Goal: Task Accomplishment & Management: Manage account settings

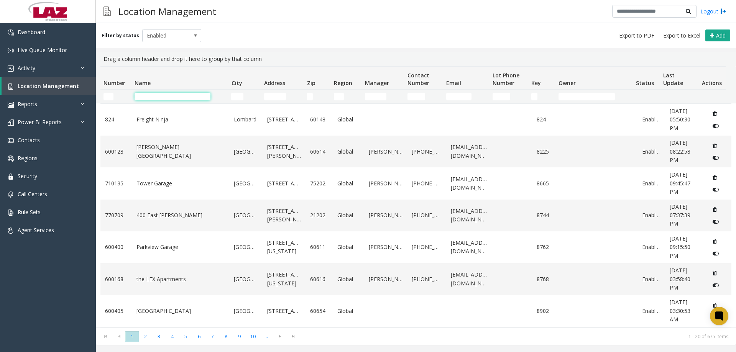
click at [142, 96] on input "Name Filter" at bounding box center [173, 97] width 76 height 8
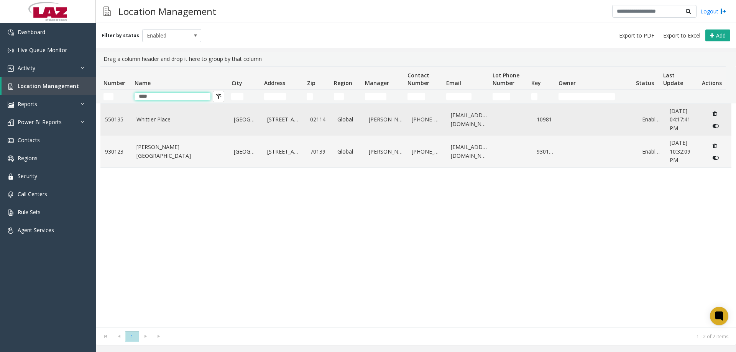
type input "****"
click at [158, 122] on link "Whittier Place" at bounding box center [181, 119] width 89 height 8
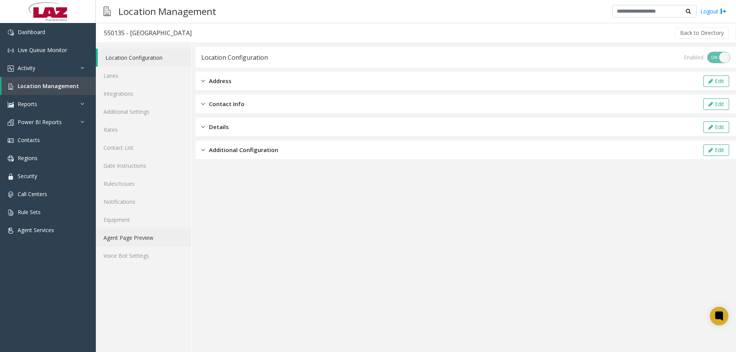
click at [146, 244] on link "Agent Page Preview" at bounding box center [144, 238] width 96 height 18
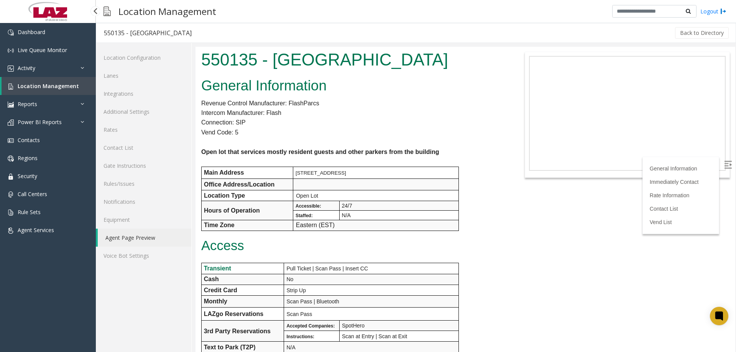
click at [31, 87] on span "Location Management" at bounding box center [48, 85] width 61 height 7
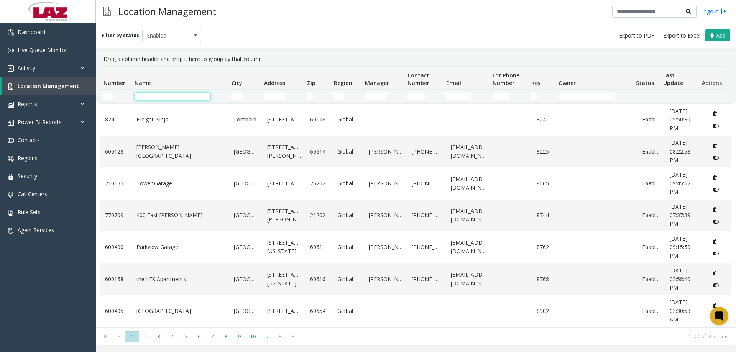
click at [160, 97] on input "Name Filter" at bounding box center [173, 97] width 76 height 8
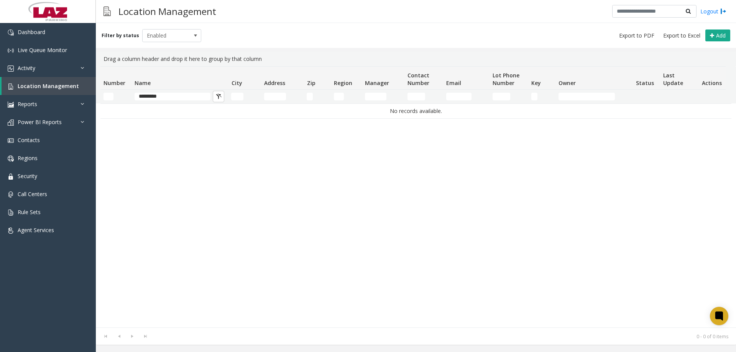
click at [171, 26] on div "Filter by status Enabled Add" at bounding box center [416, 35] width 641 height 25
click at [173, 40] on span "Enabled" at bounding box center [166, 36] width 47 height 12
click at [171, 51] on li "All" at bounding box center [168, 48] width 57 height 10
click at [173, 37] on span "All" at bounding box center [166, 36] width 47 height 12
click at [169, 59] on li "Enabled" at bounding box center [168, 59] width 57 height 10
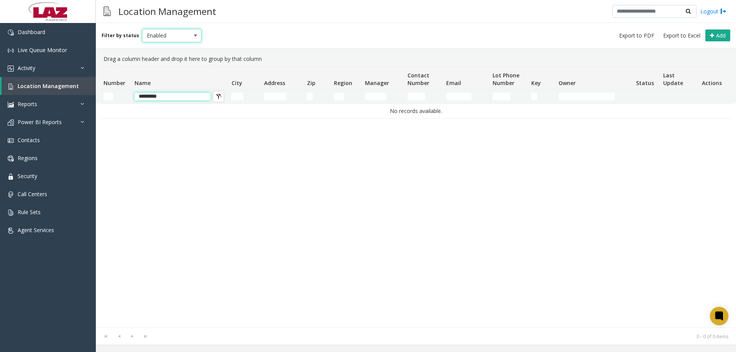
click at [172, 98] on input "*********" at bounding box center [173, 97] width 76 height 8
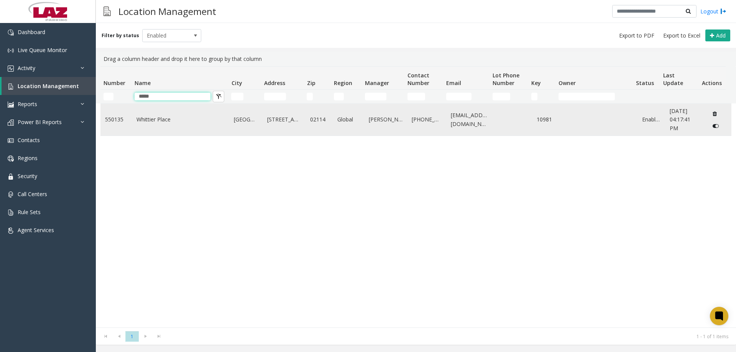
type input "*****"
click at [162, 119] on link "Whittier Place" at bounding box center [181, 119] width 89 height 8
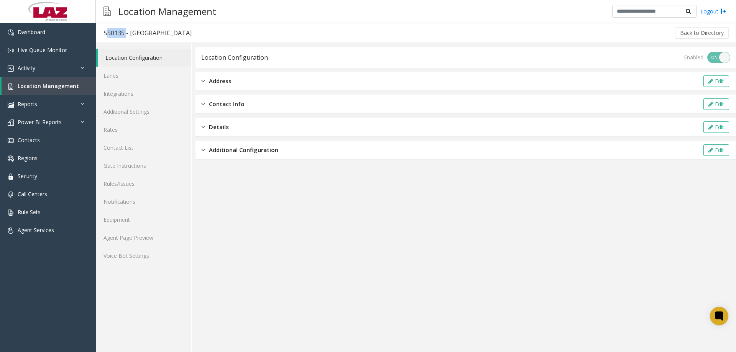
drag, startPoint x: 124, startPoint y: 33, endPoint x: 105, endPoint y: 36, distance: 18.7
click at [105, 36] on div "550135 - Whittier Place" at bounding box center [148, 33] width 88 height 10
copy div "550135"
click at [133, 235] on link "Agent Page Preview" at bounding box center [144, 238] width 96 height 18
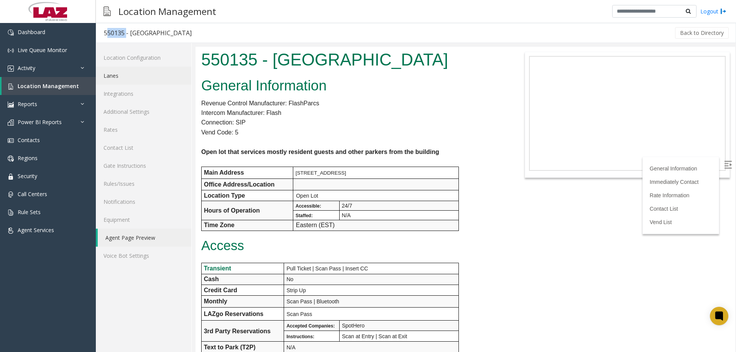
click at [111, 77] on link "Lanes" at bounding box center [144, 76] width 96 height 18
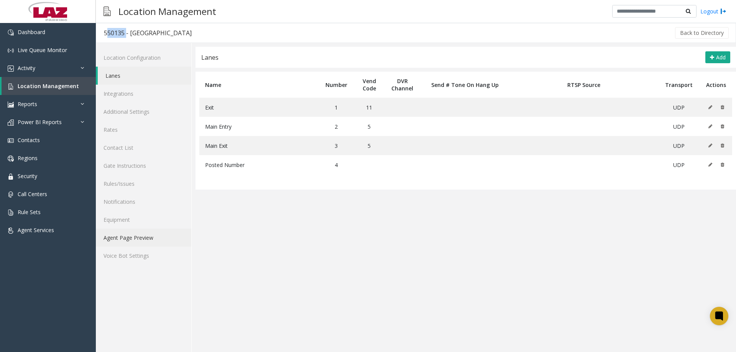
click at [150, 244] on link "Agent Page Preview" at bounding box center [144, 238] width 96 height 18
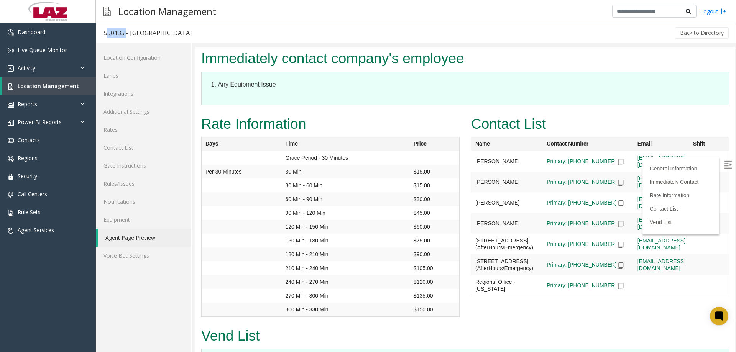
scroll to position [345, 0]
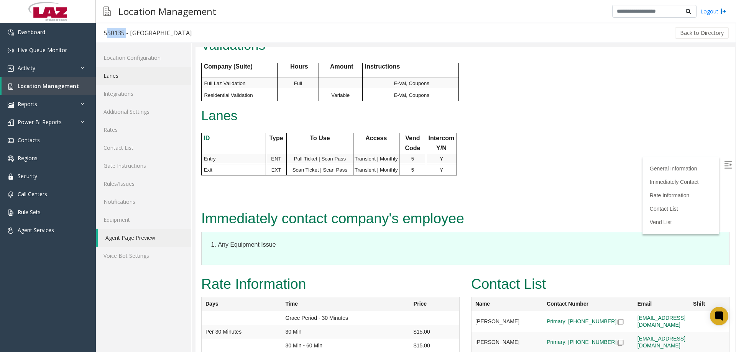
click at [136, 81] on link "Lanes" at bounding box center [144, 76] width 96 height 18
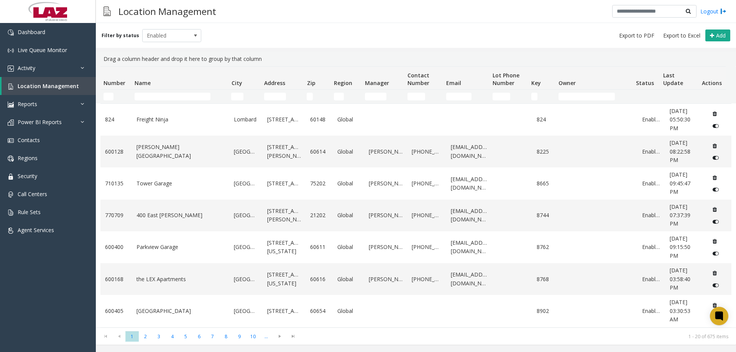
click at [154, 99] on td "Name Filter" at bounding box center [180, 97] width 97 height 14
click at [152, 96] on input "Name Filter" at bounding box center [173, 97] width 76 height 8
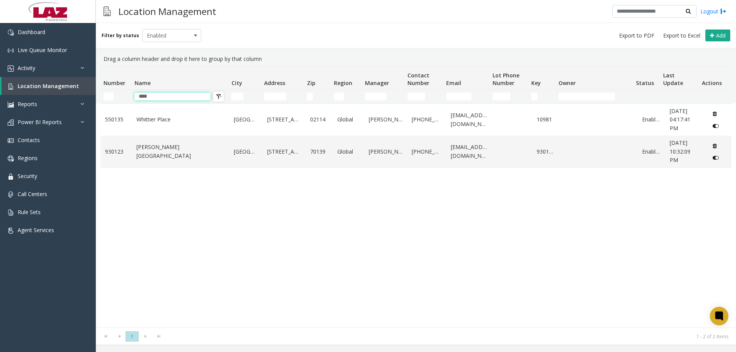
type input "****"
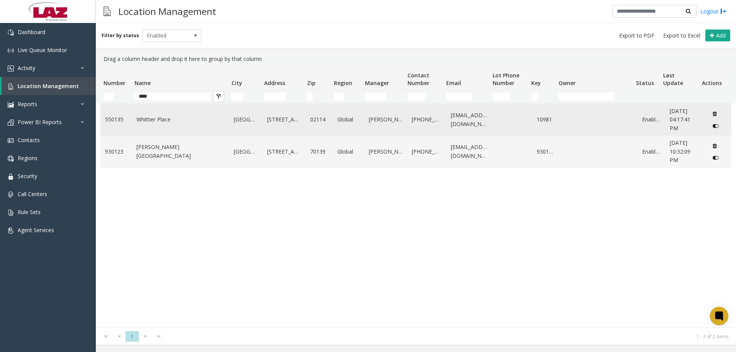
click at [145, 125] on td "Whittier Place" at bounding box center [181, 120] width 98 height 32
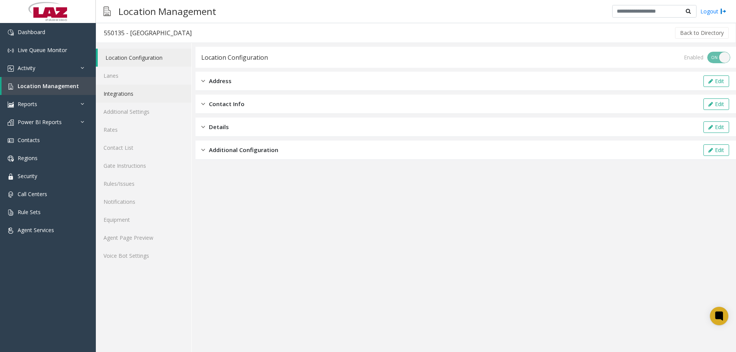
click at [114, 85] on link "Integrations" at bounding box center [144, 94] width 96 height 18
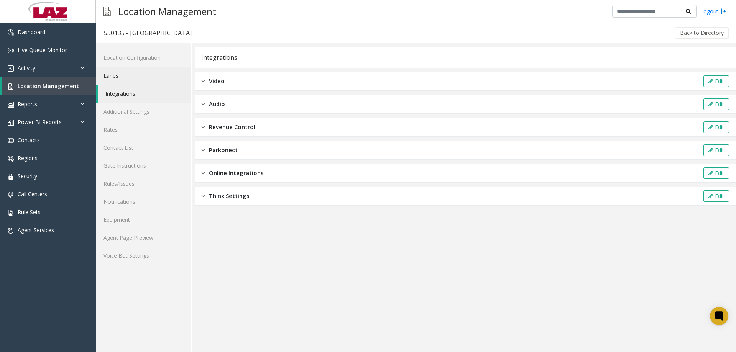
click at [115, 79] on link "Lanes" at bounding box center [144, 76] width 96 height 18
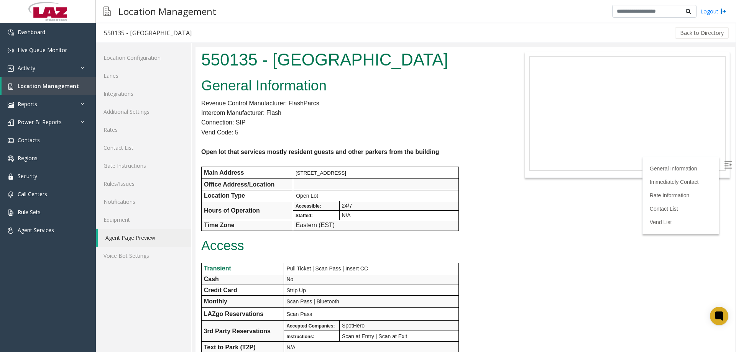
drag, startPoint x: 417, startPoint y: 19, endPoint x: 448, endPoint y: 29, distance: 32.7
click at [417, 18] on div "Location Management Logout" at bounding box center [416, 11] width 641 height 23
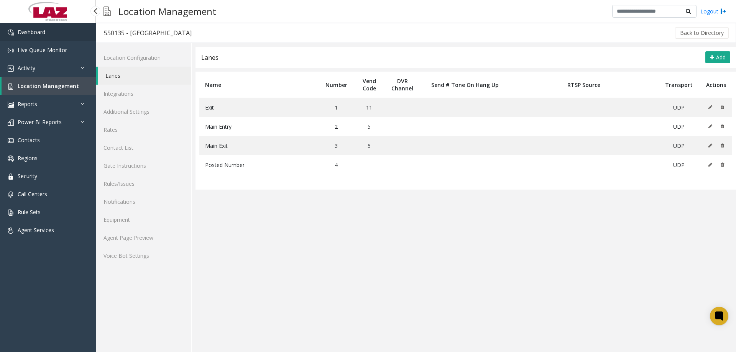
click at [40, 37] on link "Dashboard" at bounding box center [48, 32] width 96 height 18
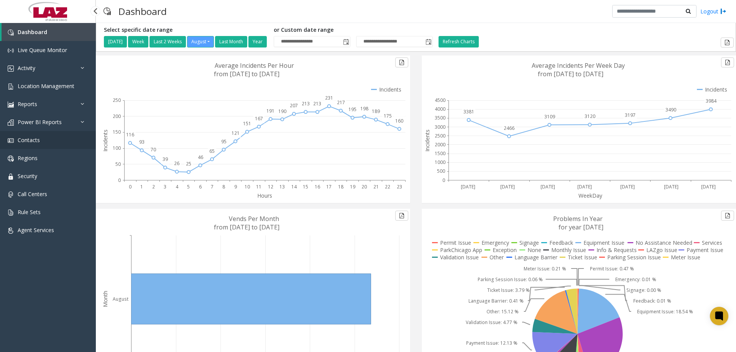
click at [36, 143] on span "Contacts" at bounding box center [29, 140] width 22 height 7
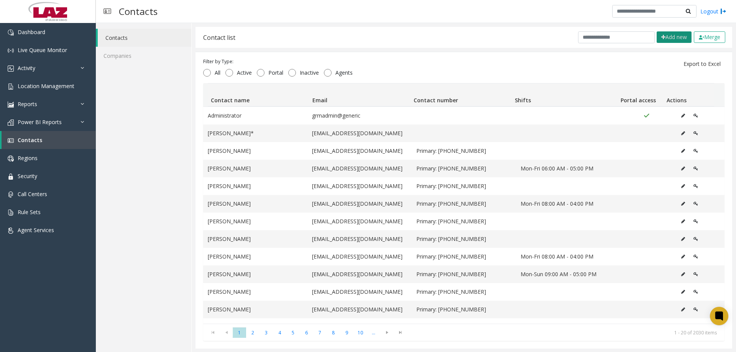
click at [662, 39] on button "Add new" at bounding box center [674, 37] width 35 height 12
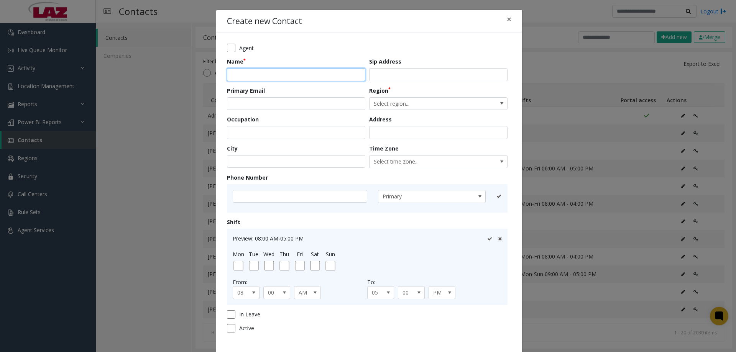
click at [258, 77] on input "text" at bounding box center [296, 74] width 138 height 13
click at [262, 77] on input "********" at bounding box center [296, 74] width 138 height 13
type input "**********"
click at [250, 196] on input "text" at bounding box center [300, 196] width 135 height 13
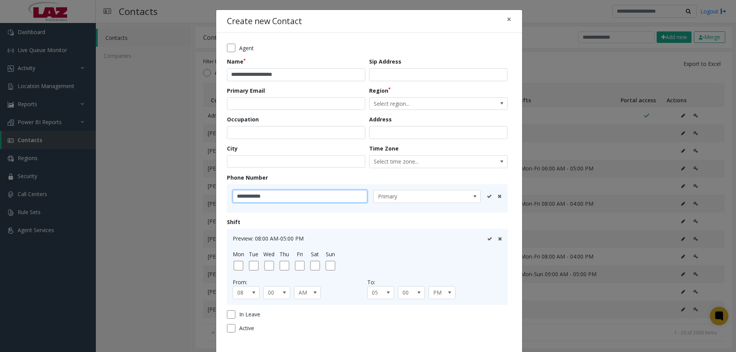
type input "**********"
click at [487, 195] on icon at bounding box center [489, 196] width 5 height 5
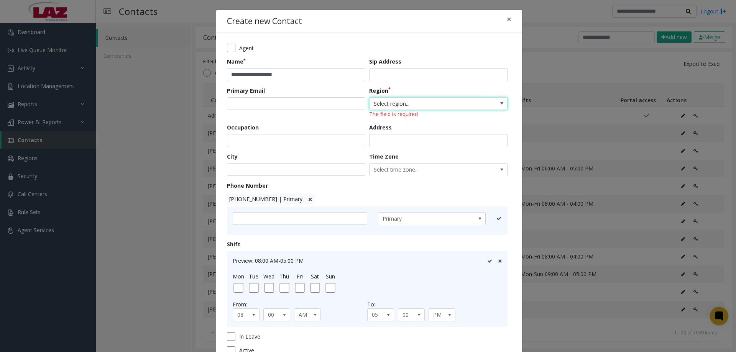
click at [400, 104] on span "Select region..." at bounding box center [425, 104] width 110 height 12
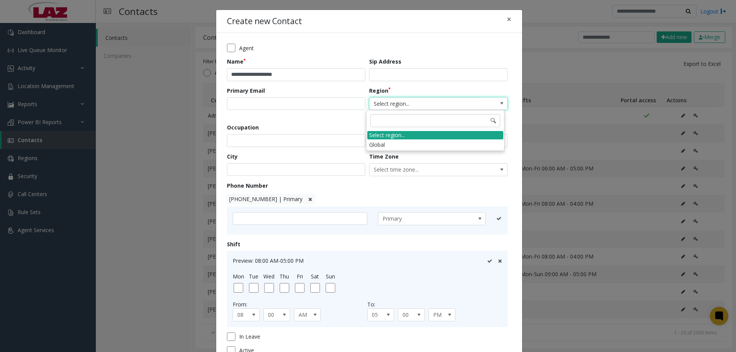
click at [393, 139] on div "Select region..." at bounding box center [435, 135] width 136 height 8
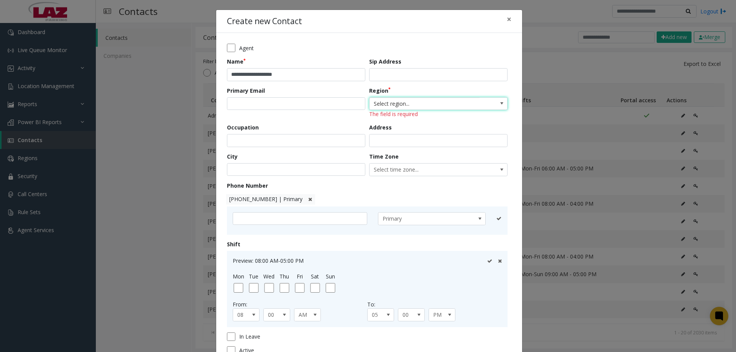
drag, startPoint x: 398, startPoint y: 103, endPoint x: 397, endPoint y: 110, distance: 6.6
click at [397, 103] on span "Select region..." at bounding box center [425, 104] width 110 height 12
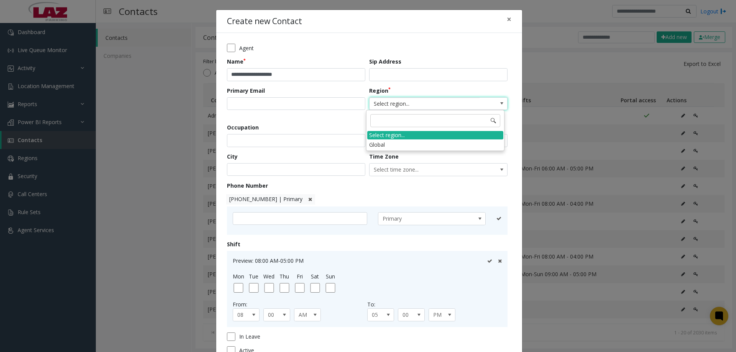
click at [383, 140] on li "Global" at bounding box center [435, 145] width 136 height 10
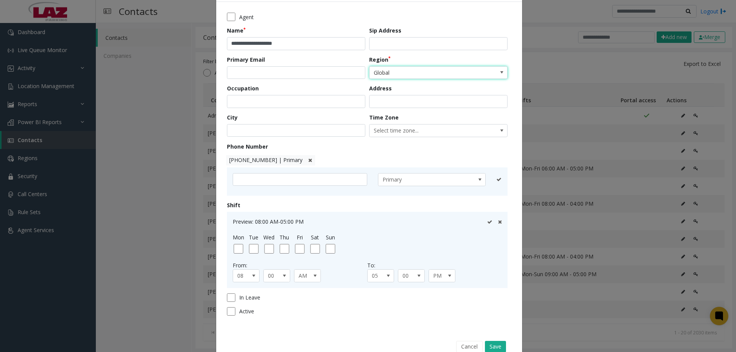
scroll to position [50, 0]
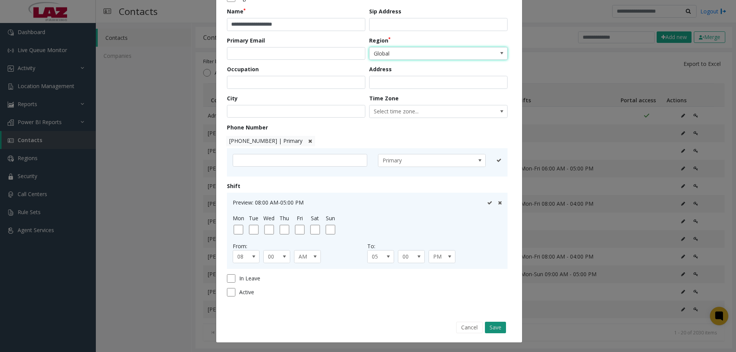
click at [487, 328] on button "Save" at bounding box center [495, 328] width 21 height 12
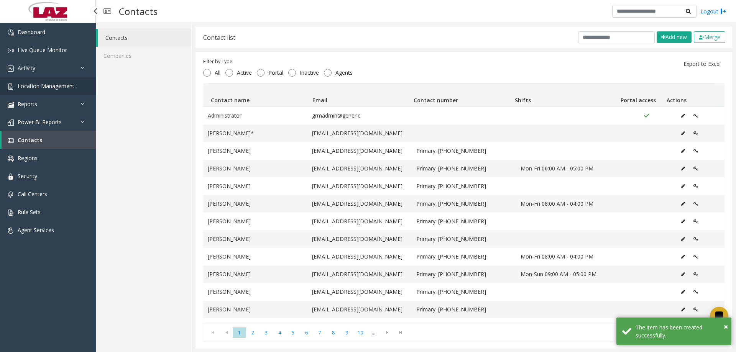
click at [43, 85] on span "Location Management" at bounding box center [46, 85] width 57 height 7
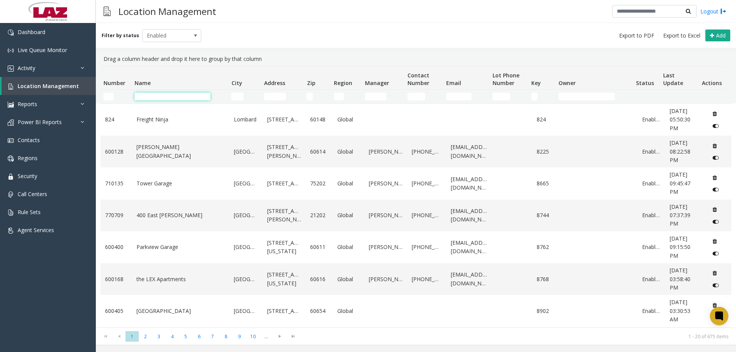
click at [158, 96] on input "Name Filter" at bounding box center [173, 97] width 76 height 8
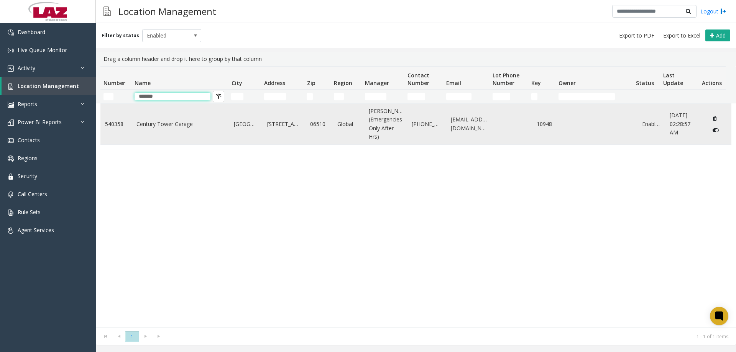
type input "*******"
click at [172, 128] on link "Century Tower Garage" at bounding box center [181, 124] width 89 height 8
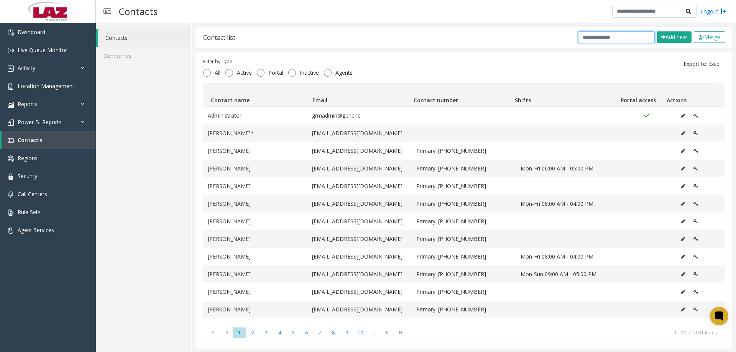
click at [634, 40] on input "text" at bounding box center [616, 37] width 77 height 12
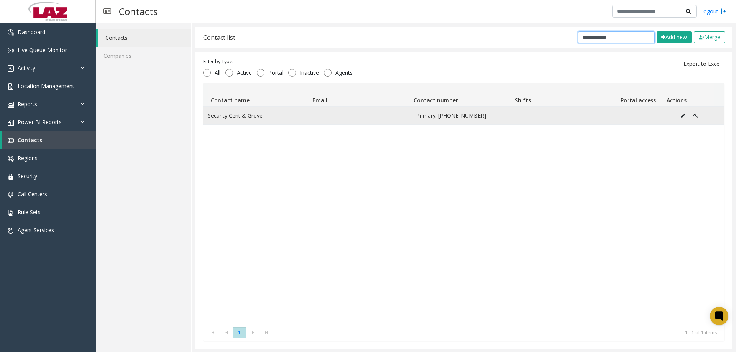
type input "**********"
click at [682, 116] on icon "Data table" at bounding box center [684, 116] width 4 height 5
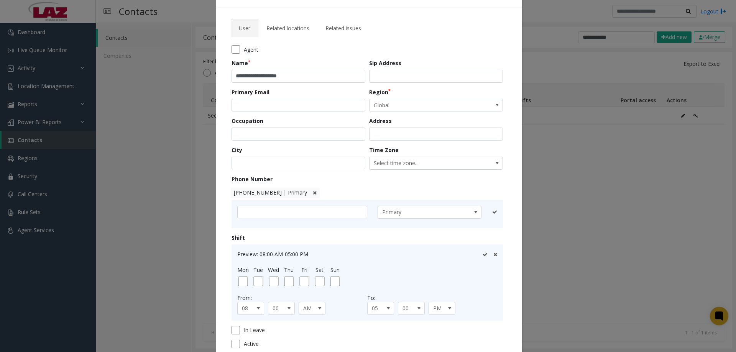
scroll to position [38, 0]
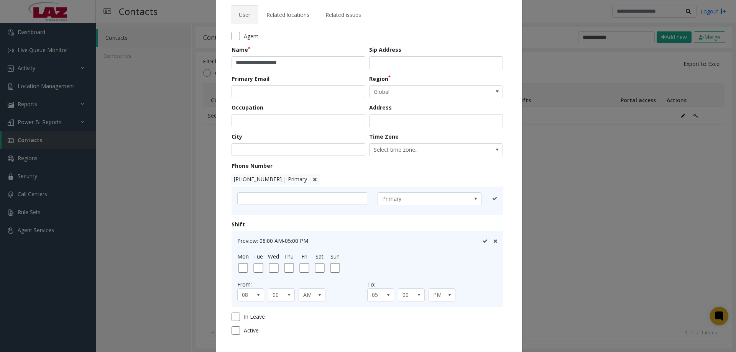
click at [316, 302] on div "Preview: 08:00 AM-05:00 PM Mon Tue Wed Thu Fri Sat Sun From: 08 00 AM To: 05 00…" at bounding box center [368, 269] width 272 height 76
click at [315, 300] on span at bounding box center [320, 295] width 11 height 12
click at [310, 319] on li "PM" at bounding box center [309, 318] width 25 height 10
click at [385, 298] on span at bounding box center [388, 295] width 6 height 6
click at [369, 253] on li "07" at bounding box center [378, 250] width 25 height 10
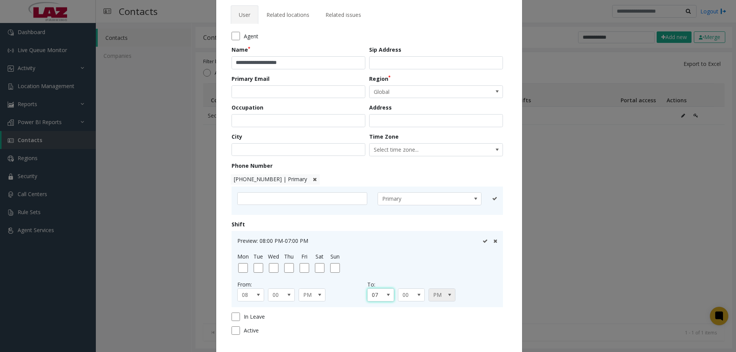
click at [439, 295] on span "PM" at bounding box center [439, 295] width 21 height 12
click at [435, 308] on li "AM" at bounding box center [439, 308] width 25 height 10
click at [255, 299] on span at bounding box center [258, 295] width 11 height 12
click at [245, 270] on li "07" at bounding box center [248, 272] width 25 height 10
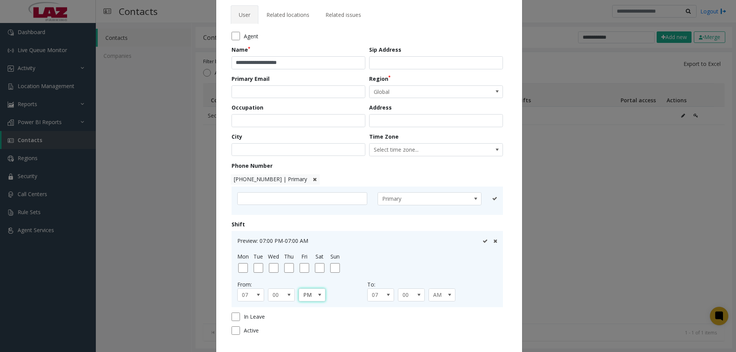
click at [315, 293] on span at bounding box center [320, 295] width 11 height 12
click at [307, 309] on li "AM" at bounding box center [309, 308] width 25 height 10
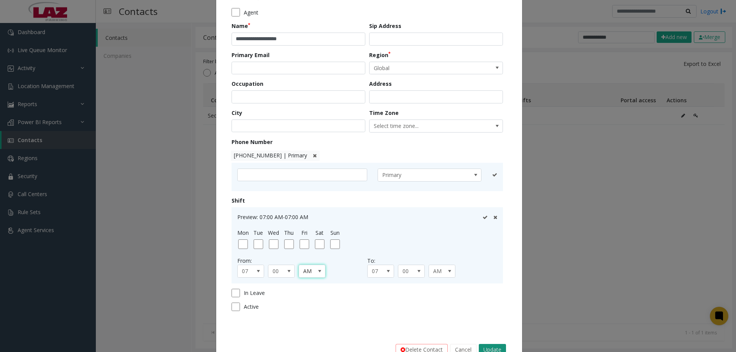
scroll to position [84, 0]
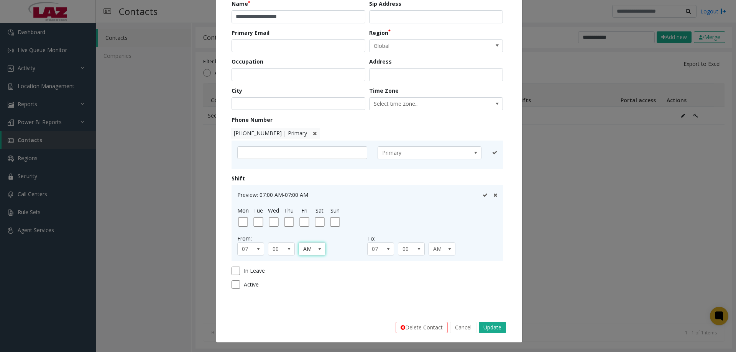
click at [483, 196] on icon at bounding box center [485, 195] width 5 height 5
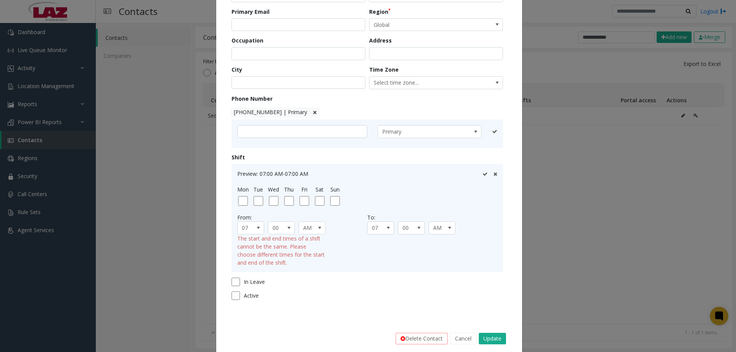
scroll to position [117, 0]
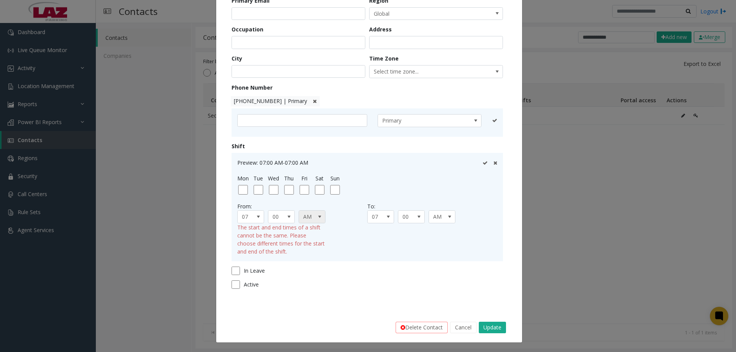
click at [317, 219] on span at bounding box center [320, 217] width 6 height 6
click at [310, 239] on li "PM" at bounding box center [309, 240] width 25 height 10
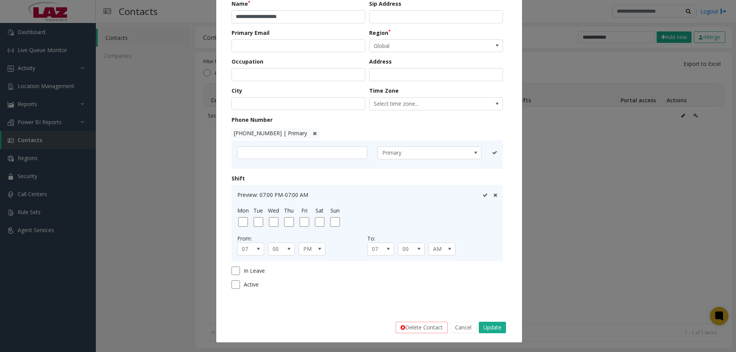
click at [483, 198] on div at bounding box center [490, 195] width 15 height 8
click at [483, 198] on icon at bounding box center [485, 195] width 5 height 5
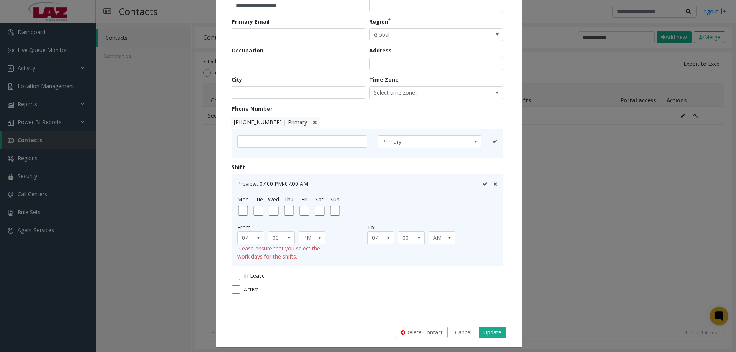
scroll to position [100, 0]
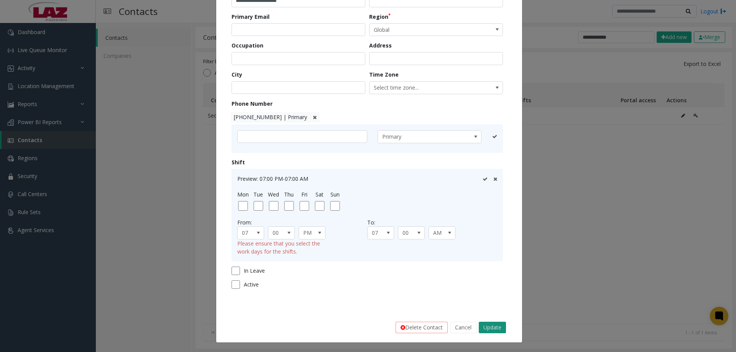
click at [492, 324] on button "Update" at bounding box center [492, 328] width 27 height 12
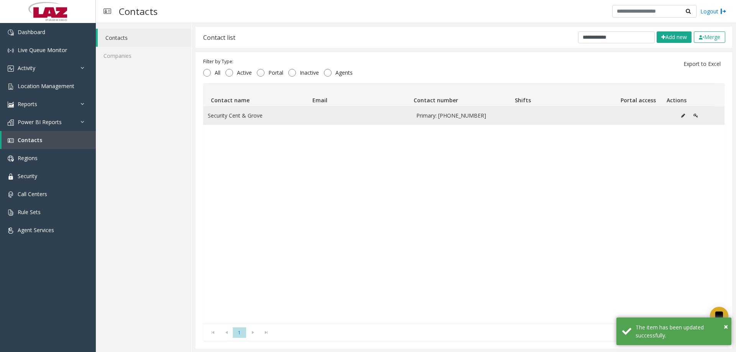
click at [682, 116] on icon "Data table" at bounding box center [684, 116] width 4 height 5
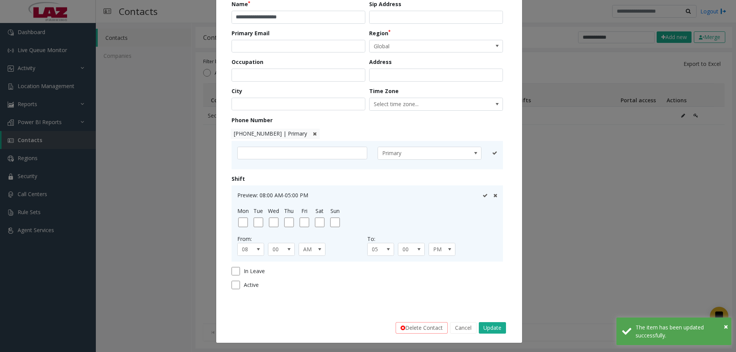
scroll to position [84, 0]
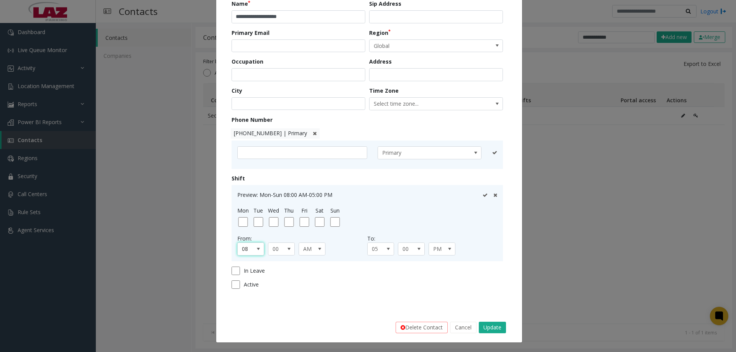
click at [244, 249] on span "08" at bounding box center [248, 249] width 21 height 12
click at [243, 321] on li "07" at bounding box center [248, 318] width 25 height 10
click at [392, 252] on div "05 00 PM" at bounding box center [432, 249] width 130 height 13
click at [387, 252] on span at bounding box center [388, 249] width 6 height 6
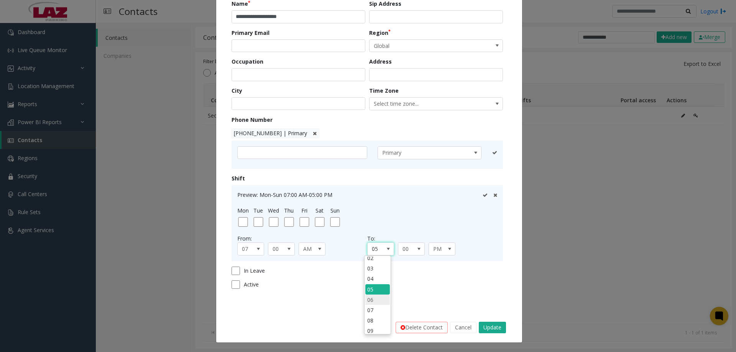
scroll to position [59, 0]
drag, startPoint x: 375, startPoint y: 277, endPoint x: 415, endPoint y: 264, distance: 42.0
click at [375, 277] on li "07" at bounding box center [378, 276] width 25 height 10
click at [437, 249] on span "PM" at bounding box center [439, 249] width 21 height 12
click at [434, 262] on li "AM" at bounding box center [439, 262] width 25 height 10
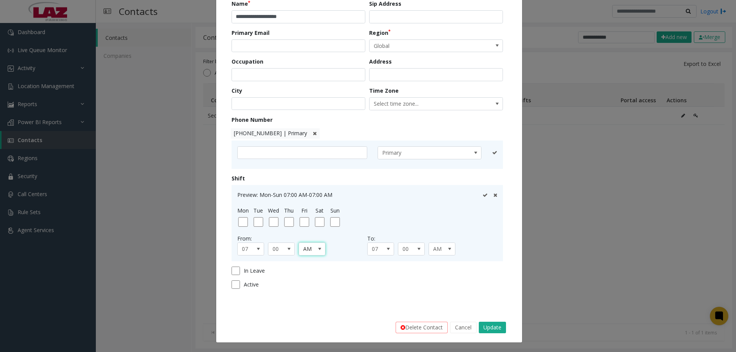
click at [310, 247] on span "AM" at bounding box center [309, 249] width 21 height 12
click at [312, 272] on li "PM" at bounding box center [309, 272] width 25 height 10
click at [483, 197] on icon at bounding box center [485, 195] width 5 height 5
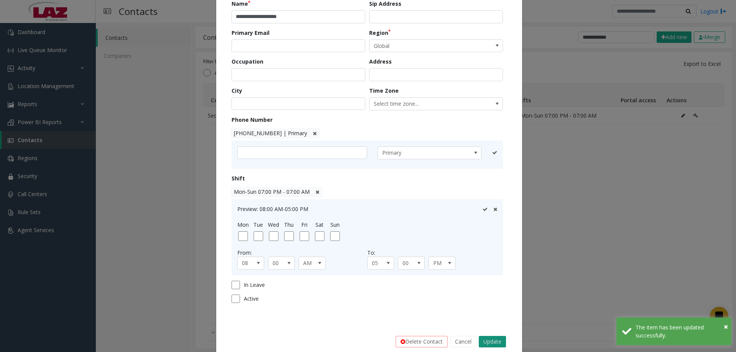
click at [484, 341] on button "Update" at bounding box center [492, 342] width 27 height 12
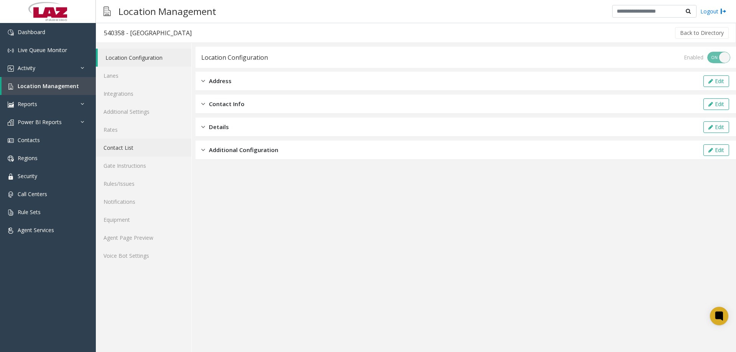
click at [128, 149] on link "Contact List" at bounding box center [144, 148] width 96 height 18
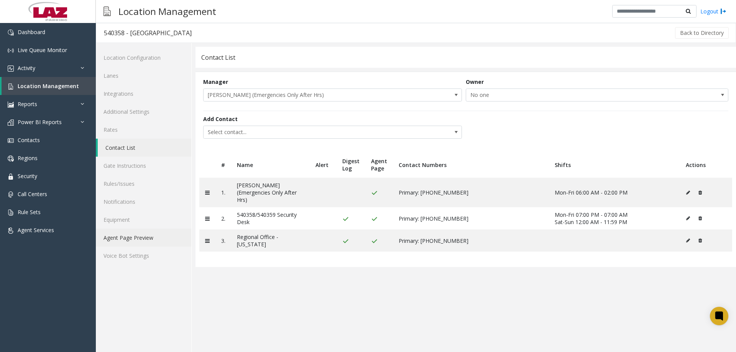
click at [135, 238] on link "Agent Page Preview" at bounding box center [144, 238] width 96 height 18
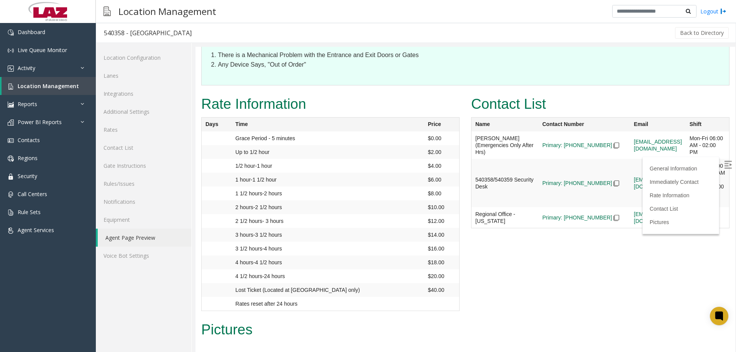
scroll to position [909, 0]
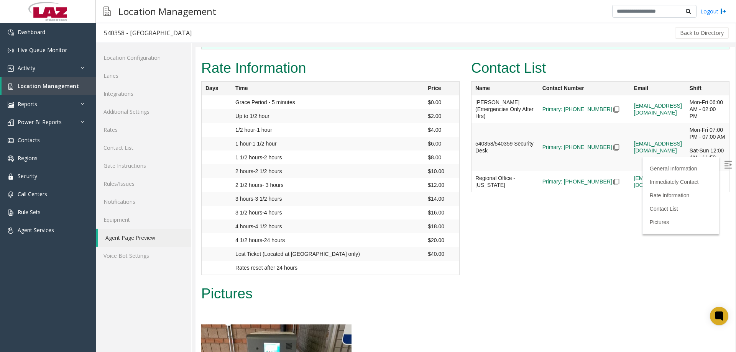
drag, startPoint x: 732, startPoint y: 163, endPoint x: 932, endPoint y: 267, distance: 224.7
click at [127, 144] on link "Contact List" at bounding box center [144, 148] width 96 height 18
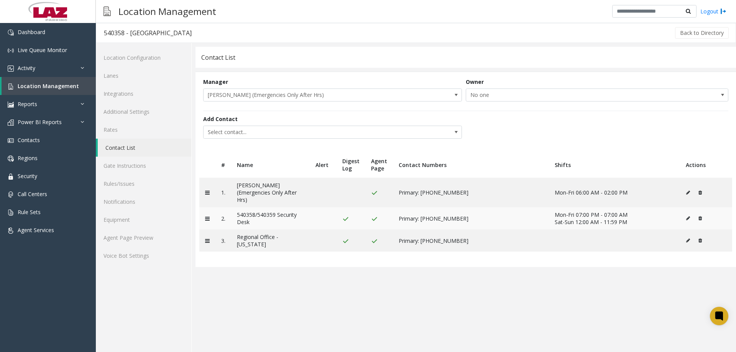
click at [688, 218] on icon at bounding box center [689, 218] width 4 height 5
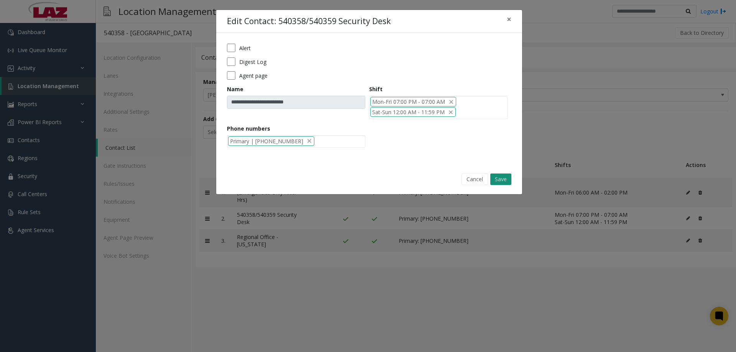
click at [506, 177] on button "Save" at bounding box center [501, 180] width 21 height 12
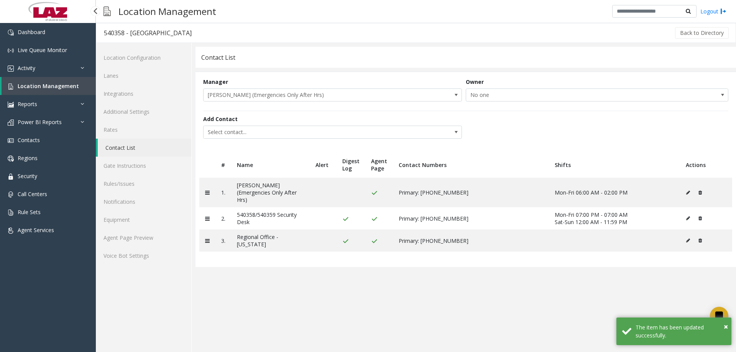
click at [22, 87] on span "Location Management" at bounding box center [48, 85] width 61 height 7
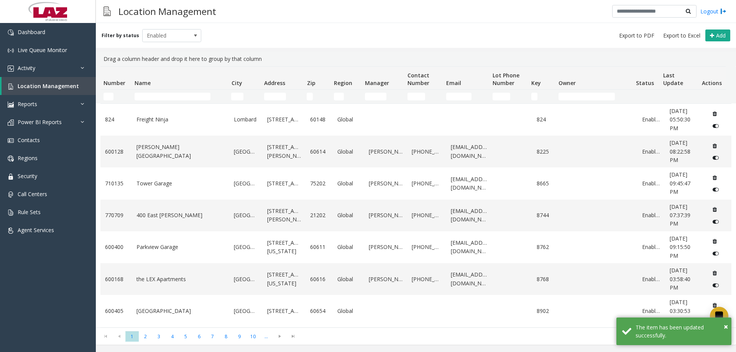
click at [114, 98] on kendo-grid-filter-wrapper-cell "Number Filter" at bounding box center [116, 97] width 25 height 8
click at [109, 95] on input "Number Filter" at bounding box center [109, 97] width 10 height 8
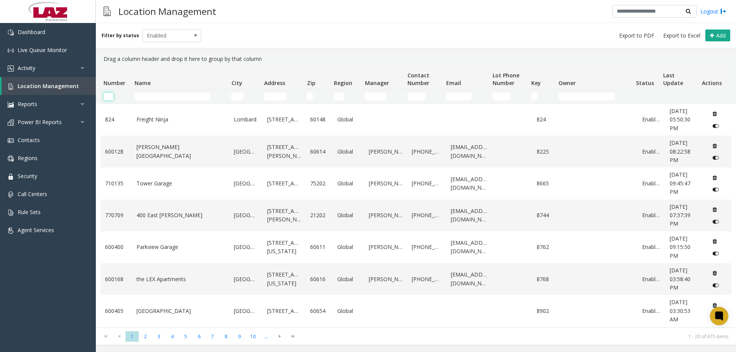
click at [110, 94] on input "Number Filter" at bounding box center [109, 97] width 10 height 8
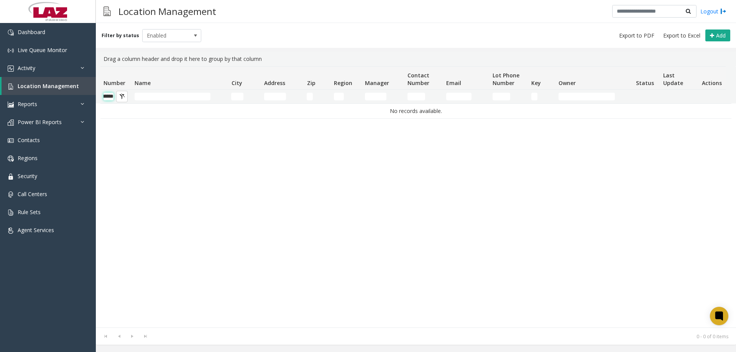
scroll to position [0, 13]
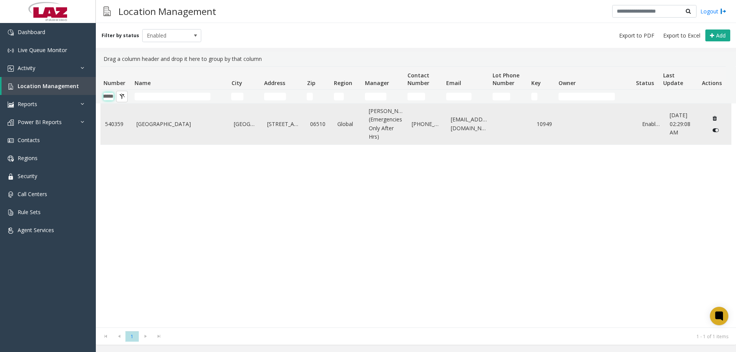
type input "******"
click at [172, 126] on link "[GEOGRAPHIC_DATA]" at bounding box center [181, 124] width 89 height 8
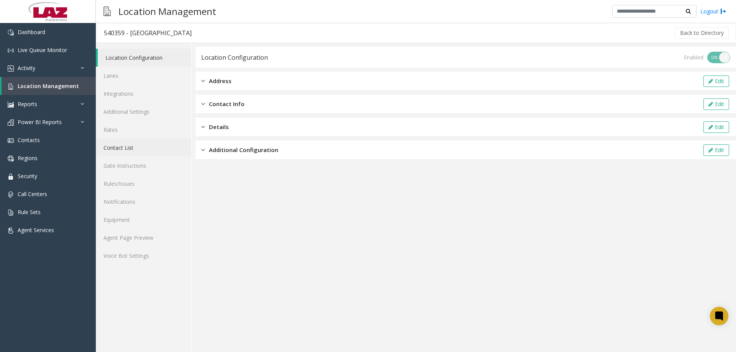
click at [126, 148] on link "Contact List" at bounding box center [144, 148] width 96 height 18
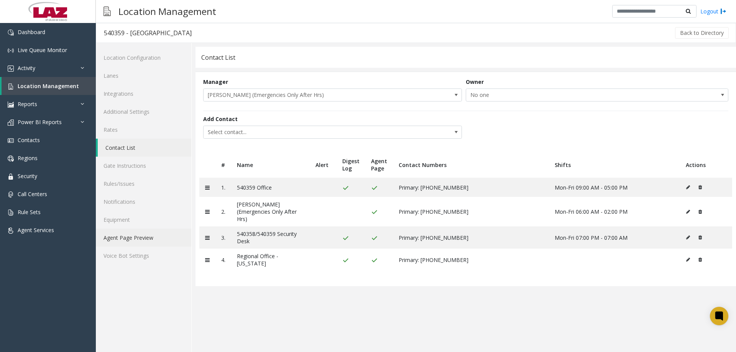
click at [151, 236] on link "Agent Page Preview" at bounding box center [144, 238] width 96 height 18
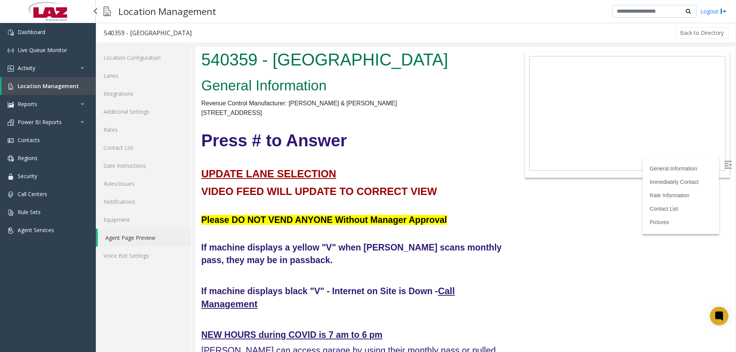
click at [32, 83] on span "Location Management" at bounding box center [48, 85] width 61 height 7
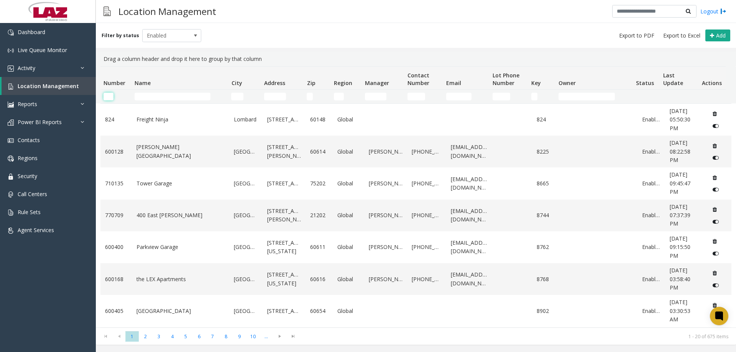
click at [106, 94] on input "Number Filter" at bounding box center [109, 97] width 10 height 8
click at [173, 95] on input "Name Filter" at bounding box center [173, 97] width 76 height 8
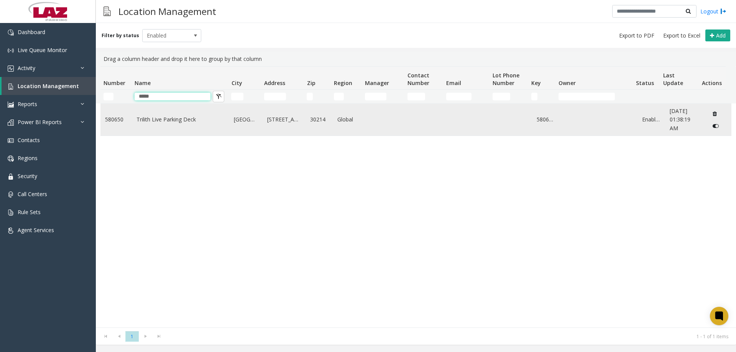
type input "*****"
click at [165, 119] on link "Trilith Live Parking Deck" at bounding box center [181, 119] width 89 height 8
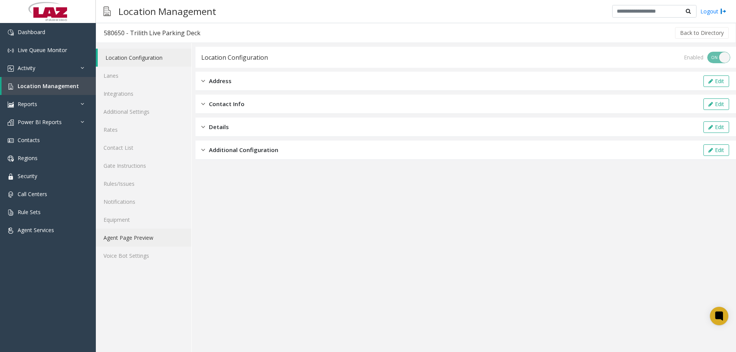
click at [128, 237] on link "Agent Page Preview" at bounding box center [144, 238] width 96 height 18
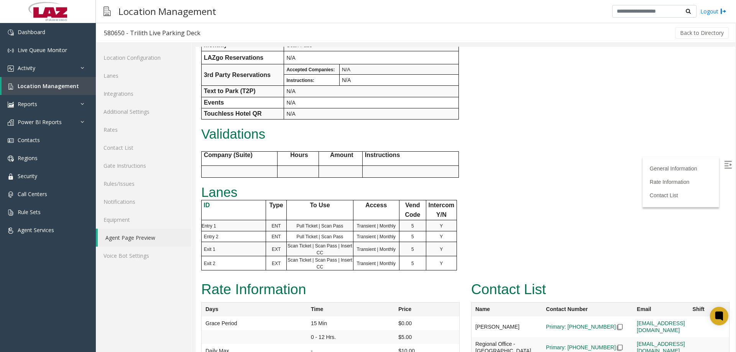
scroll to position [268, 0]
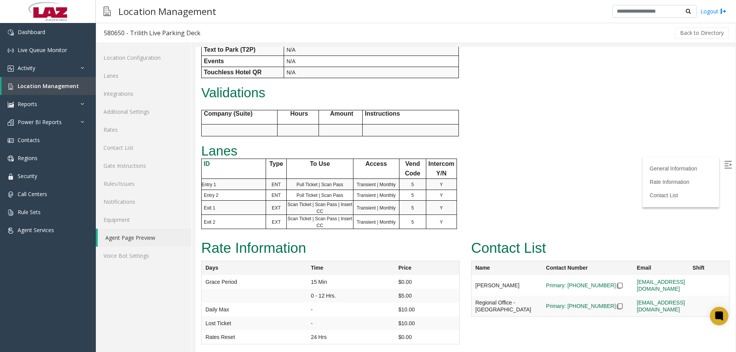
drag, startPoint x: 733, startPoint y: 82, endPoint x: 932, endPoint y: 310, distance: 302.0
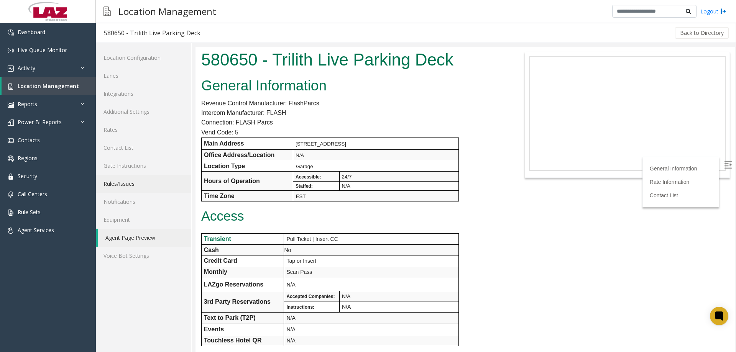
click at [132, 186] on link "Rules/Issues" at bounding box center [144, 184] width 96 height 18
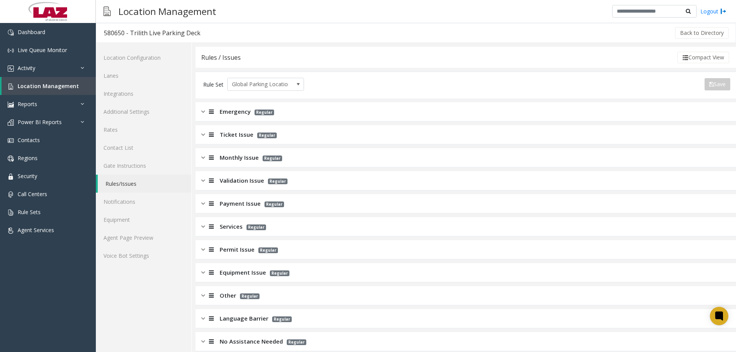
click at [229, 138] on span "Ticket Issue" at bounding box center [237, 134] width 34 height 9
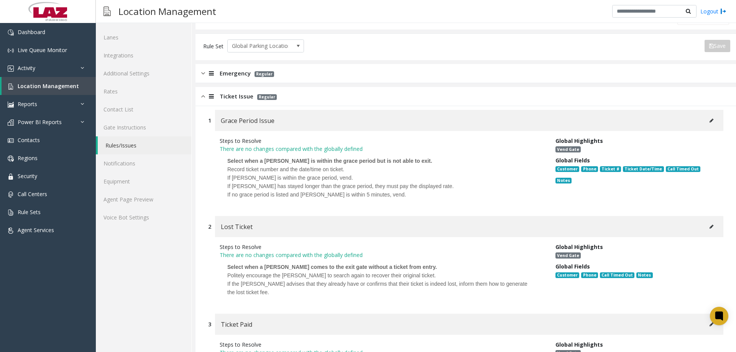
click at [203, 96] on img at bounding box center [203, 96] width 4 height 9
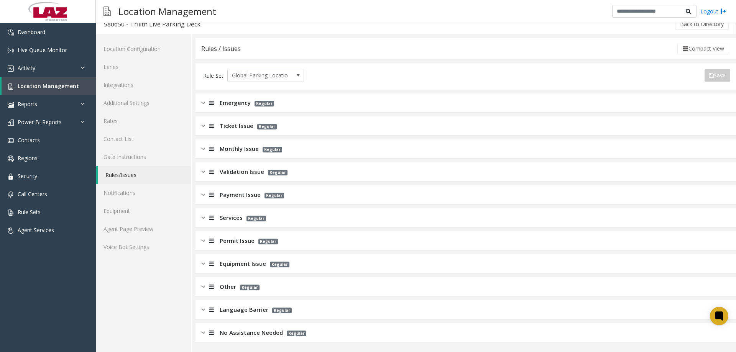
click at [203, 99] on img at bounding box center [203, 103] width 4 height 9
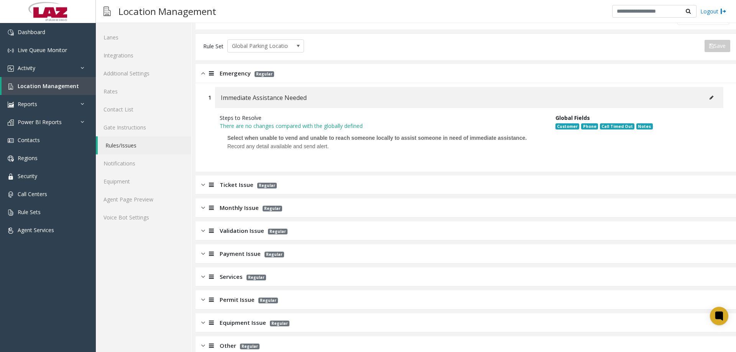
click at [206, 71] on div at bounding box center [210, 73] width 11 height 9
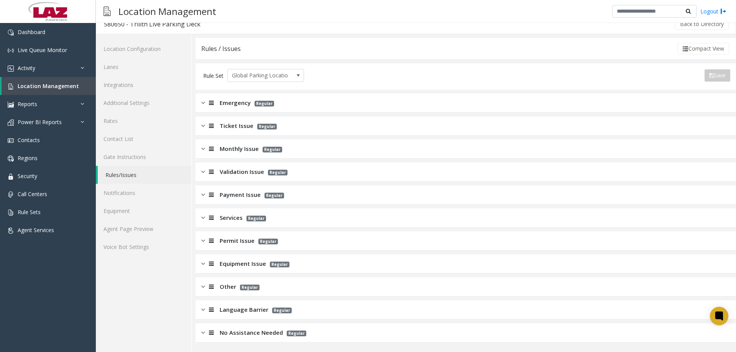
click at [202, 123] on img at bounding box center [203, 126] width 4 height 9
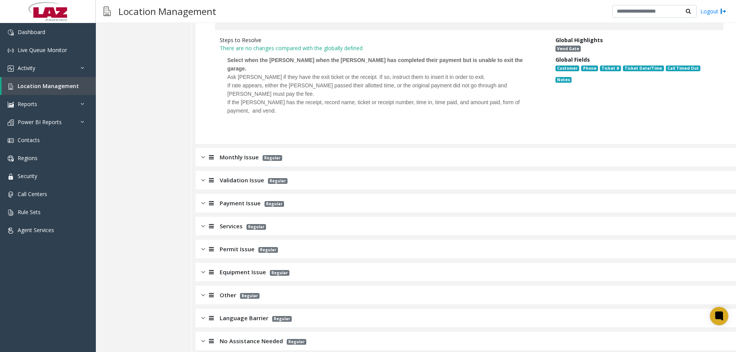
click at [203, 153] on div "Monthly Issue Regular" at bounding box center [466, 157] width 541 height 19
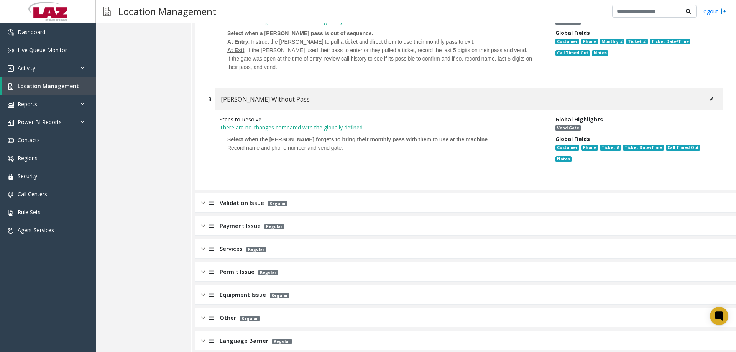
click at [204, 199] on img at bounding box center [203, 203] width 4 height 9
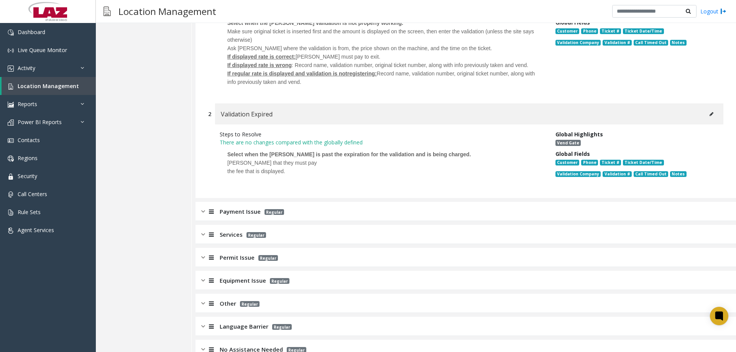
scroll to position [941, 0]
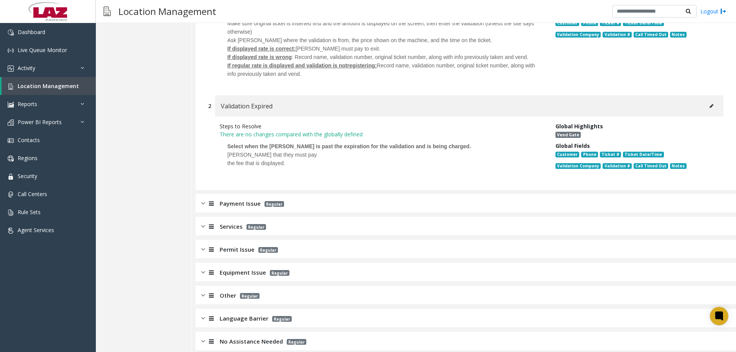
click at [206, 199] on div at bounding box center [210, 203] width 11 height 9
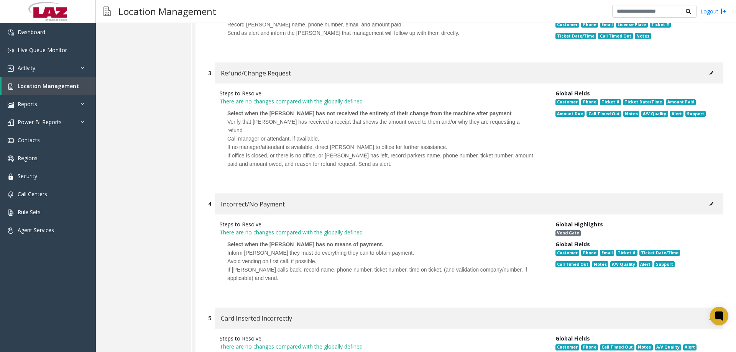
scroll to position [1504, 0]
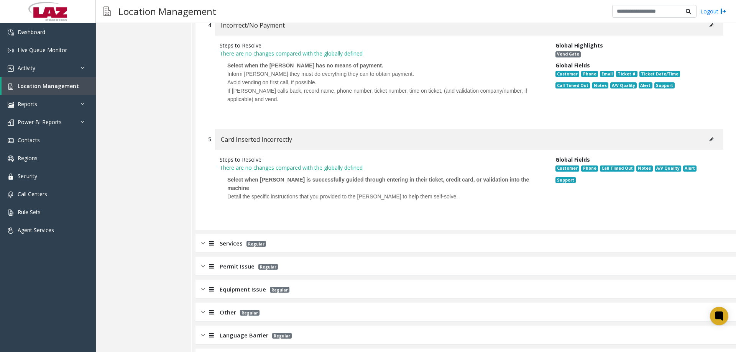
click at [203, 239] on img at bounding box center [203, 243] width 4 height 9
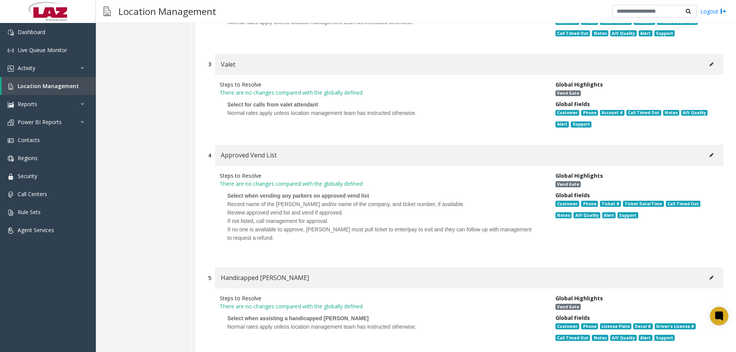
scroll to position [1999, 0]
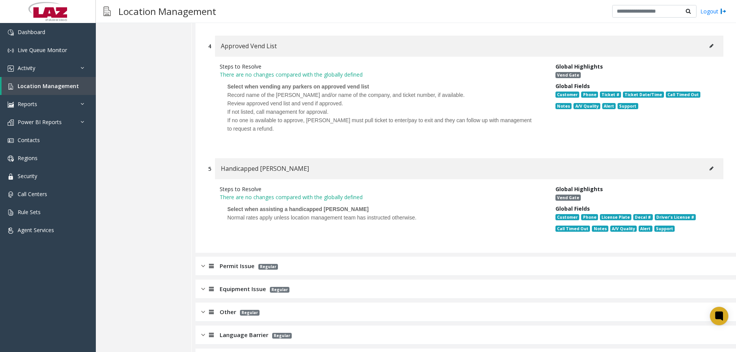
click at [205, 262] on img at bounding box center [203, 266] width 4 height 9
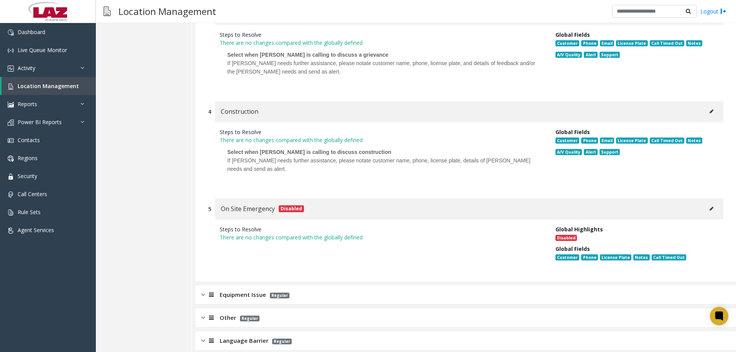
scroll to position [2476, 0]
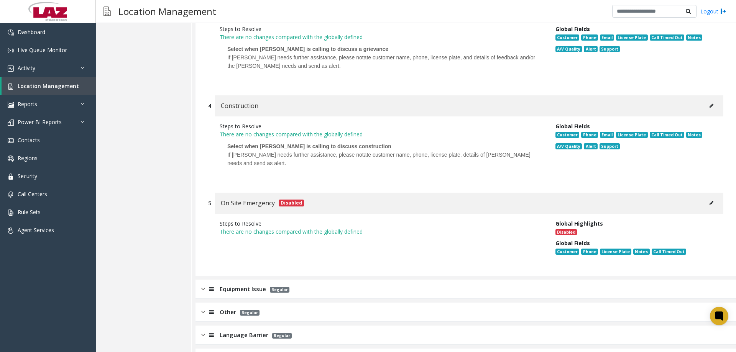
drag, startPoint x: 199, startPoint y: 266, endPoint x: 221, endPoint y: 252, distance: 26.4
click at [200, 280] on div "Equipment Issue Regular" at bounding box center [466, 289] width 541 height 19
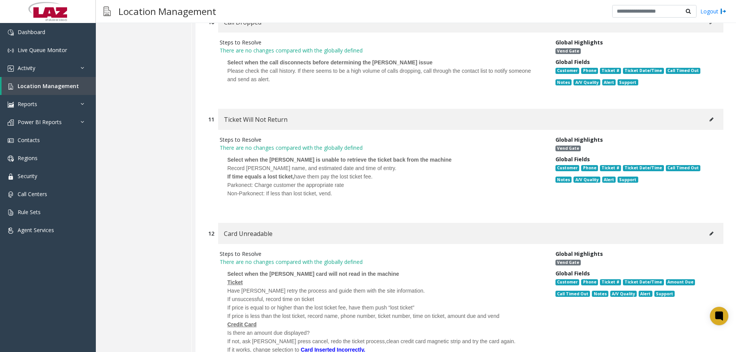
scroll to position [4315, 0]
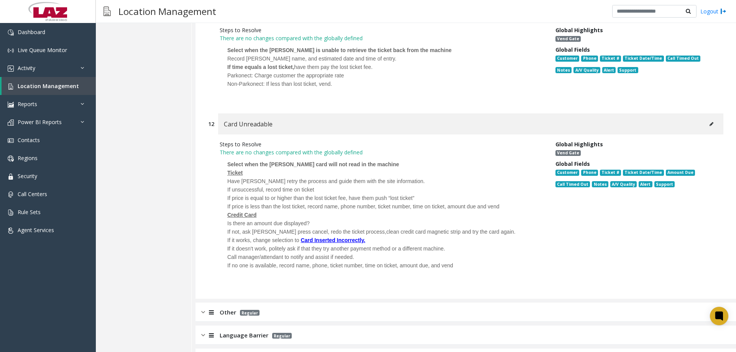
click at [202, 308] on img at bounding box center [203, 312] width 4 height 9
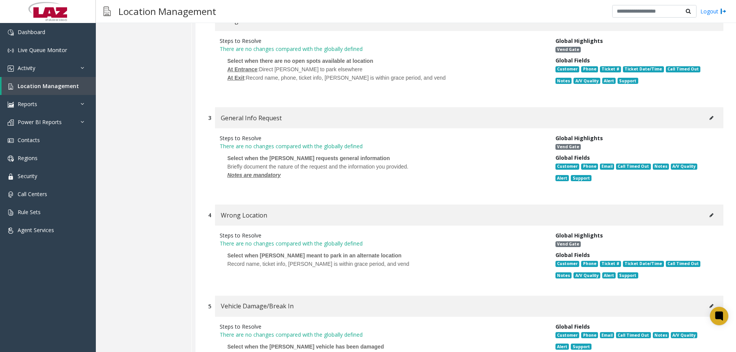
scroll to position [4901, 0]
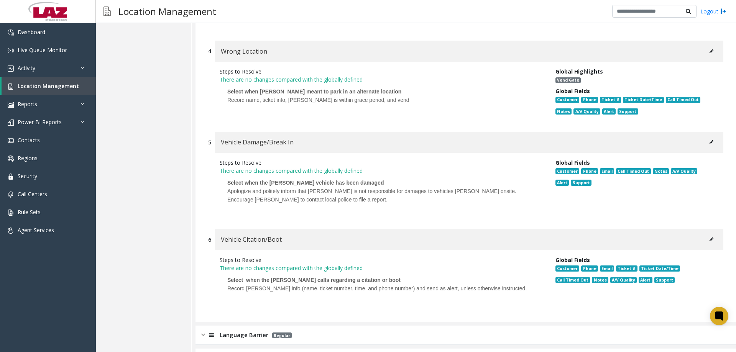
click at [207, 331] on div at bounding box center [210, 335] width 11 height 9
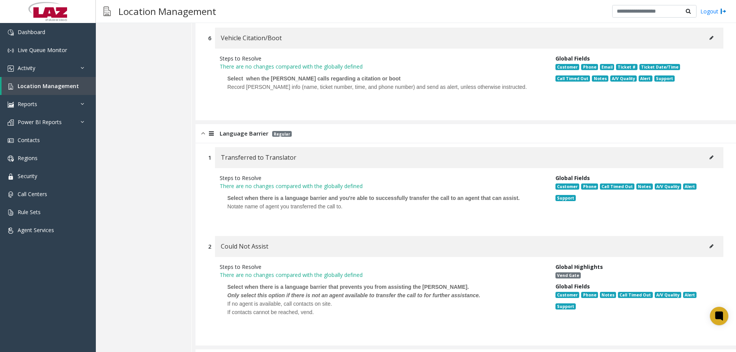
scroll to position [5103, 0]
click at [207, 352] on div at bounding box center [210, 358] width 11 height 9
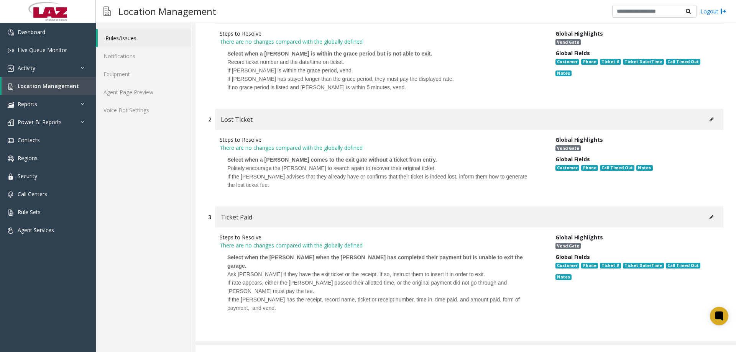
scroll to position [0, 0]
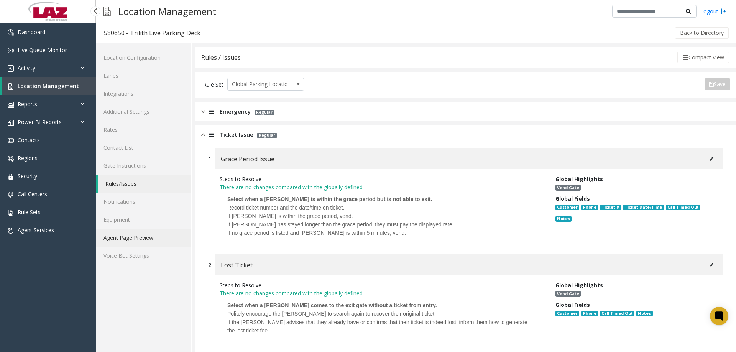
click at [112, 234] on link "Agent Page Preview" at bounding box center [144, 238] width 96 height 18
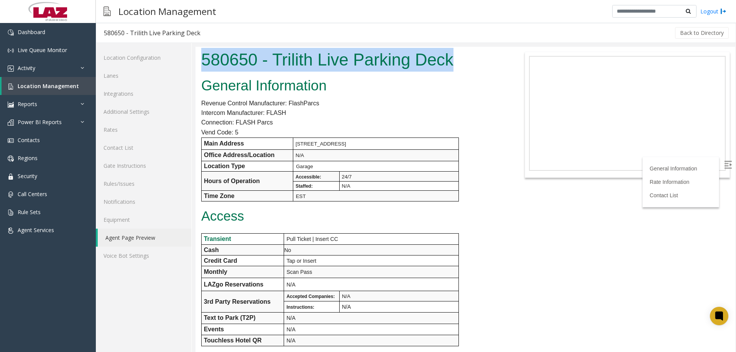
drag, startPoint x: 451, startPoint y: 61, endPoint x: 184, endPoint y: 57, distance: 267.4
click at [196, 57] on html "580650 - Trilith Live Parking Deck General Information Revenue Control Manufact…" at bounding box center [466, 200] width 540 height 306
copy h1 "580650 - Trilith Live Parking Deck"
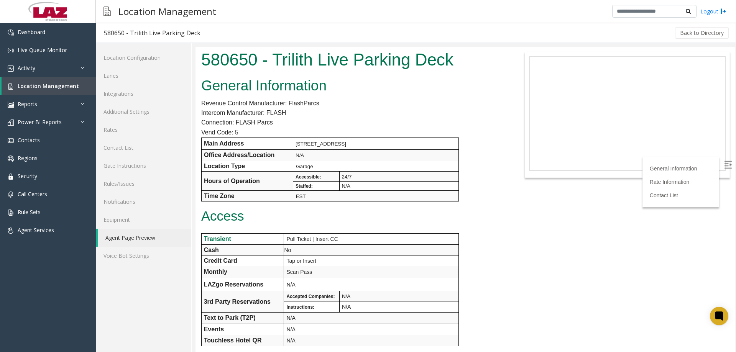
click at [442, 193] on p "EST" at bounding box center [377, 196] width 163 height 7
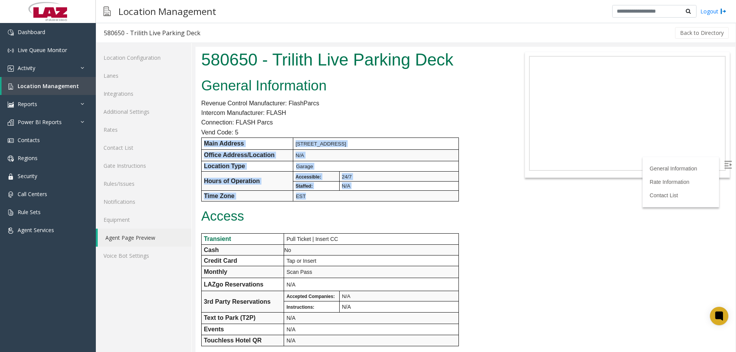
drag, startPoint x: 424, startPoint y: 196, endPoint x: 260, endPoint y: 385, distance: 250.5
click at [199, 147] on div "General Information Revenue Control Manufacturer: FlashParcs Intercom Manufactu…" at bounding box center [353, 290] width 315 height 431
copy div "Main Address [STREET_ADDRESS] Office Address/Location N/A Location Type Garage …"
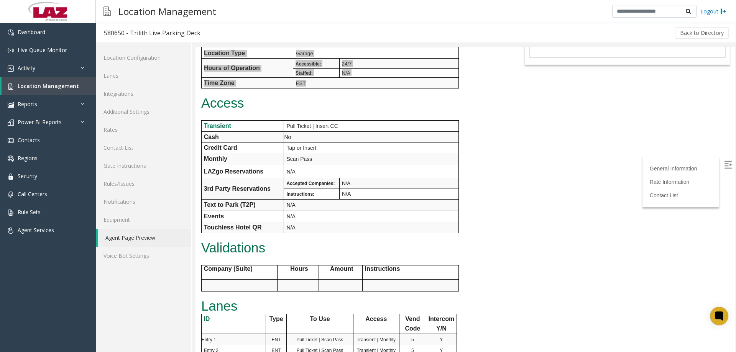
scroll to position [115, 0]
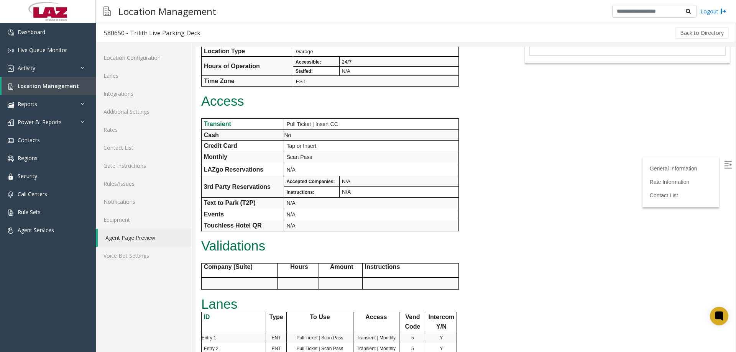
click at [296, 232] on div "General Information Revenue Control Manufacturer: FlashParcs Intercom Manufactu…" at bounding box center [353, 175] width 315 height 431
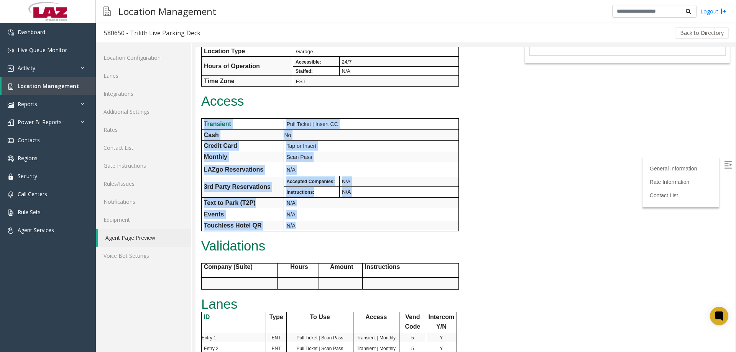
drag, startPoint x: 296, startPoint y: 226, endPoint x: 203, endPoint y: 122, distance: 139.6
click at [203, 122] on tbody "Transient Pull Ticket | Insert CC Cash No Credit Card Tap or Insert Monthly Sca…" at bounding box center [329, 175] width 257 height 113
copy tbody "Transient Pull Ticket | Insert CC Cash No Credit Card Tap or Insert Monthly Sca…"
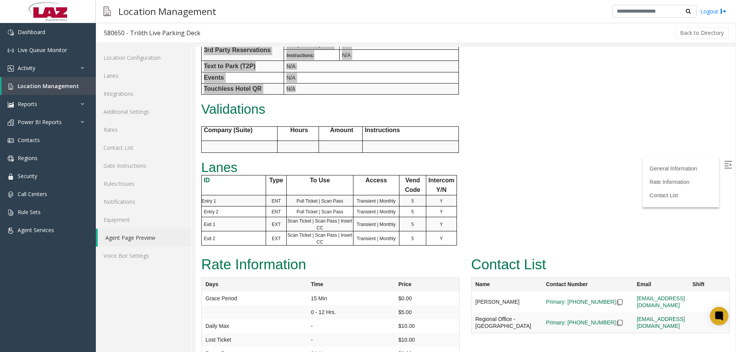
scroll to position [268, 0]
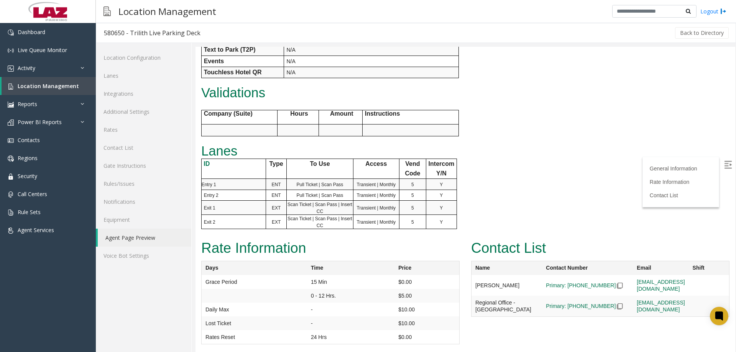
click at [433, 222] on tr "Exit 2 EXT Scan Ticket | Scan Pass | Insert CC Transient | Monthly 5 Y" at bounding box center [328, 222] width 255 height 14
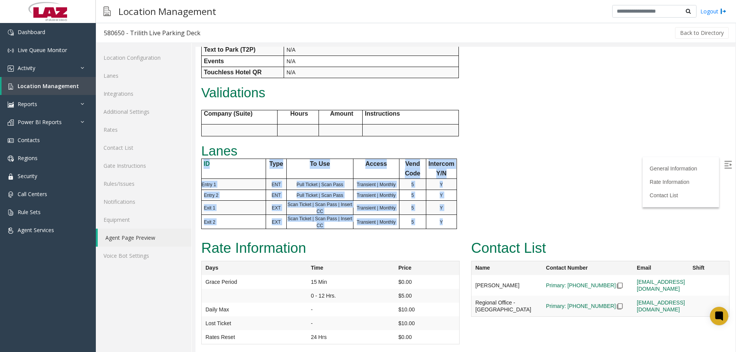
drag, startPoint x: 445, startPoint y: 222, endPoint x: 202, endPoint y: 164, distance: 250.0
click at [202, 164] on tbody "ID Type To Use Access Vend Code Intercom Y/N Entry 1 ENT Pull Ticket | Scan Pas…" at bounding box center [328, 194] width 255 height 71
copy tbody "ID Type To Use Access Vend Code Intercom Y/N Entry 1 ENT Pull Ticket | Scan Pas…"
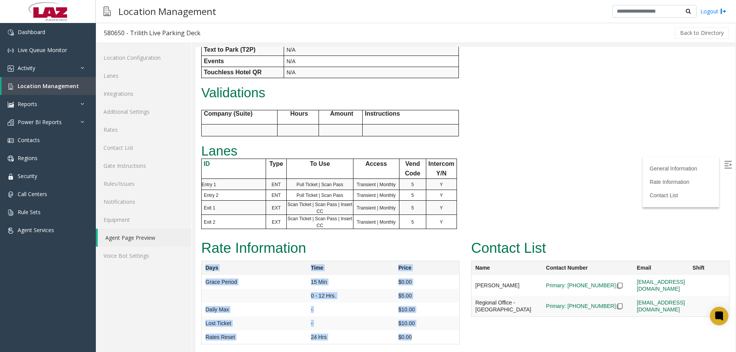
drag, startPoint x: 410, startPoint y: 339, endPoint x: 196, endPoint y: 270, distance: 224.0
click at [196, 270] on div "Rate Information Days Time Price Grace Period 15 Min $0.00 0 - 12 Hrs. $5.00 Da…" at bounding box center [331, 294] width 270 height 115
copy div "Days Time Price Grace Period 15 Min $0.00 0 - 12 Hrs. $5.00 Daily Max - $10.00 …"
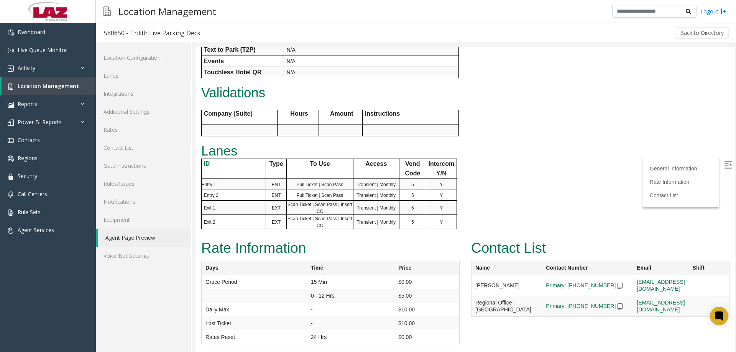
click at [660, 296] on td "[EMAIL_ADDRESS][DOMAIN_NAME]" at bounding box center [661, 285] width 56 height 21
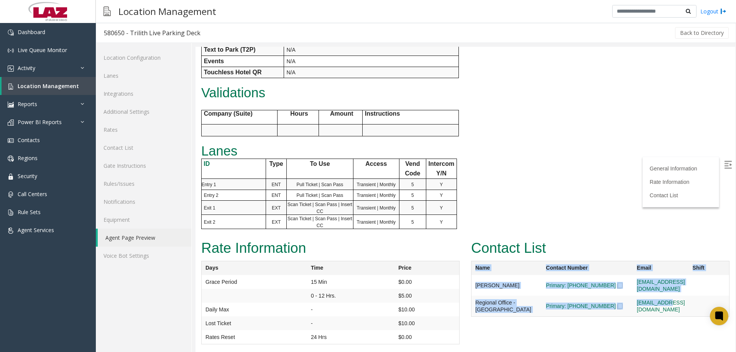
drag, startPoint x: 657, startPoint y: 301, endPoint x: 469, endPoint y: 272, distance: 190.1
click at [471, 272] on table "Name Contact Number Email Shift [PERSON_NAME] Primary: [PHONE_NUMBER] [EMAIL_AD…" at bounding box center [600, 289] width 259 height 56
copy table "Name Contact Number Email Shift [PERSON_NAME] Primary: [PHONE_NUMBER] [EMAIL_AD…"
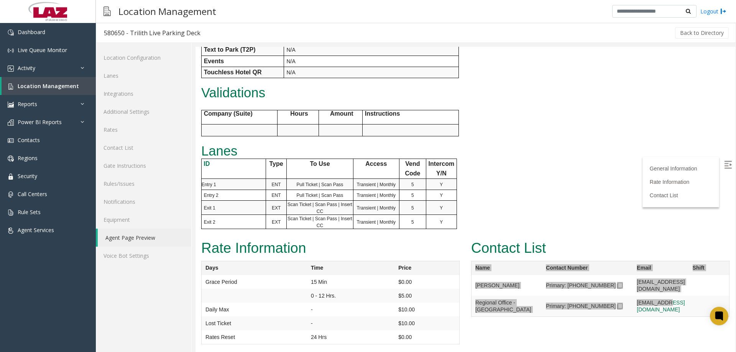
drag, startPoint x: 197, startPoint y: 33, endPoint x: 130, endPoint y: 36, distance: 67.6
click at [130, 36] on div "580650 - Trilith Live Parking Deck" at bounding box center [152, 33] width 97 height 10
copy div "Trilith Live Parking Deck"
click at [251, 33] on div "Back to Directory" at bounding box center [469, 32] width 522 height 19
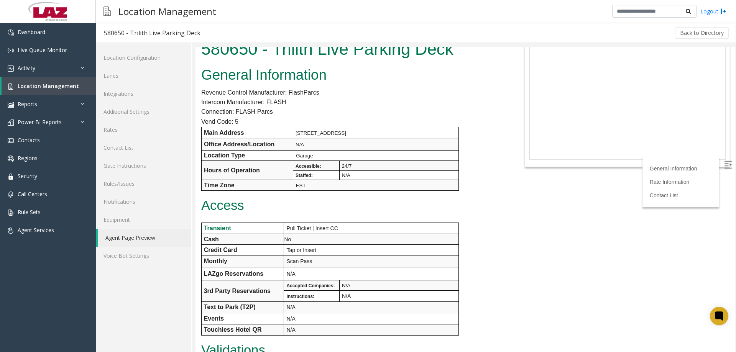
scroll to position [0, 0]
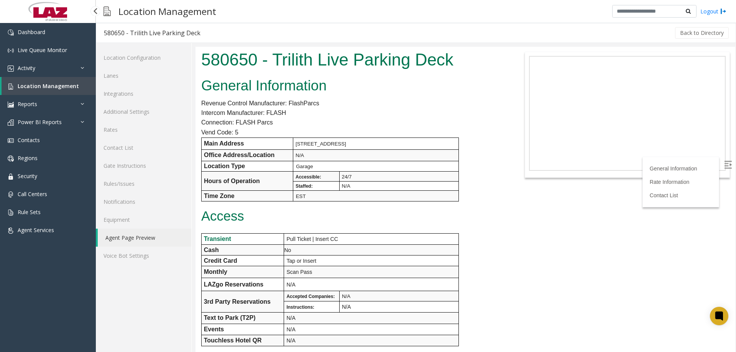
click at [51, 84] on span "Location Management" at bounding box center [48, 85] width 61 height 7
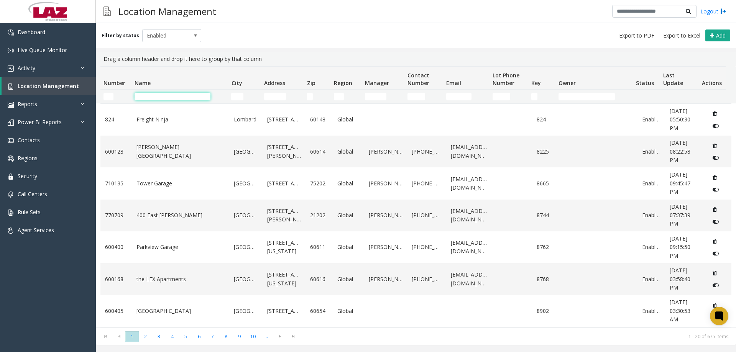
click at [145, 98] on input "Name Filter" at bounding box center [173, 97] width 76 height 8
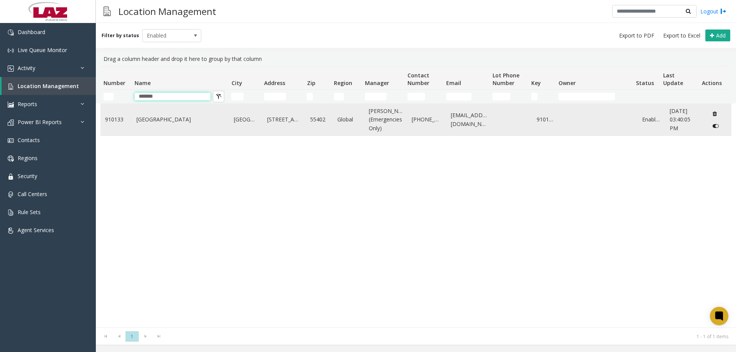
type input "*******"
click at [170, 130] on td "[GEOGRAPHIC_DATA]" at bounding box center [181, 120] width 98 height 32
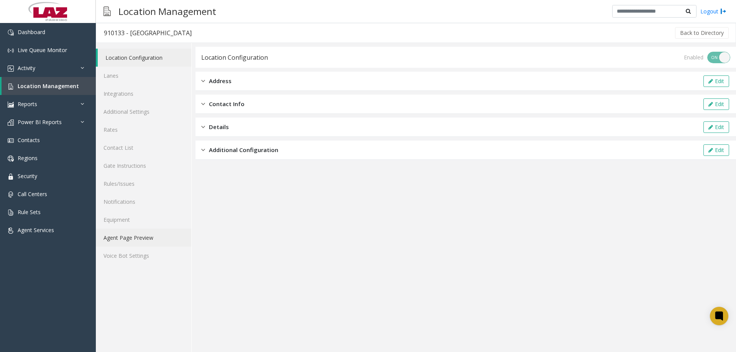
click at [151, 230] on link "Agent Page Preview" at bounding box center [144, 238] width 96 height 18
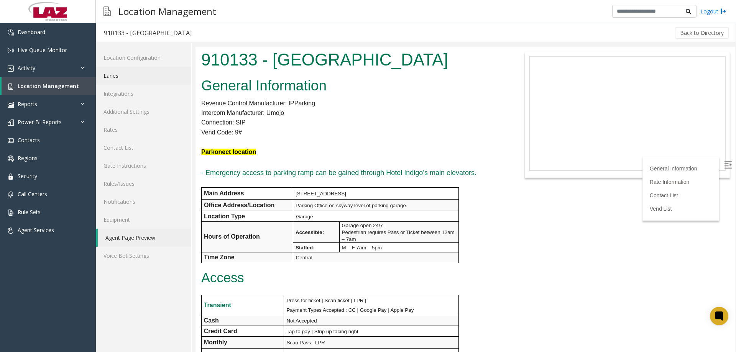
click at [124, 77] on link "Lanes" at bounding box center [144, 76] width 96 height 18
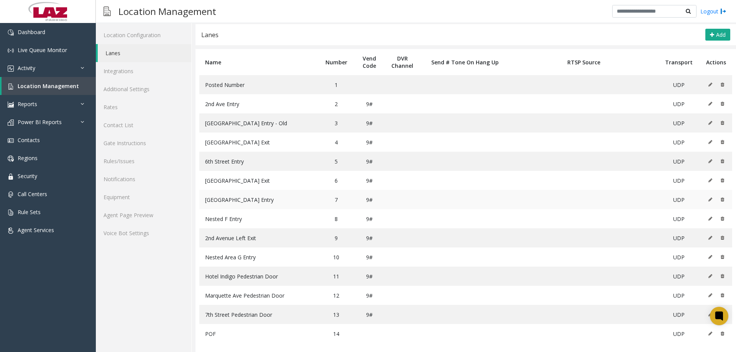
scroll to position [29, 0]
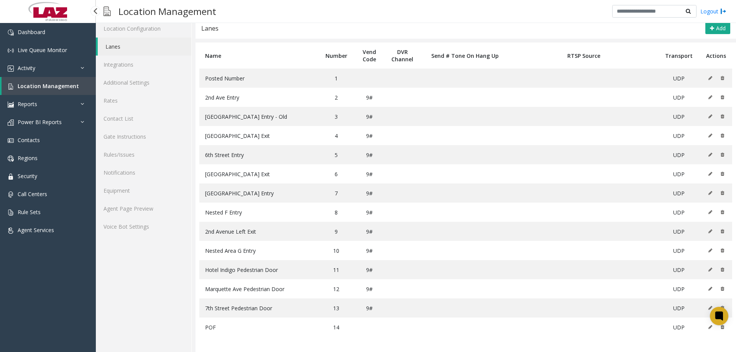
click at [33, 86] on span "Location Management" at bounding box center [48, 85] width 61 height 7
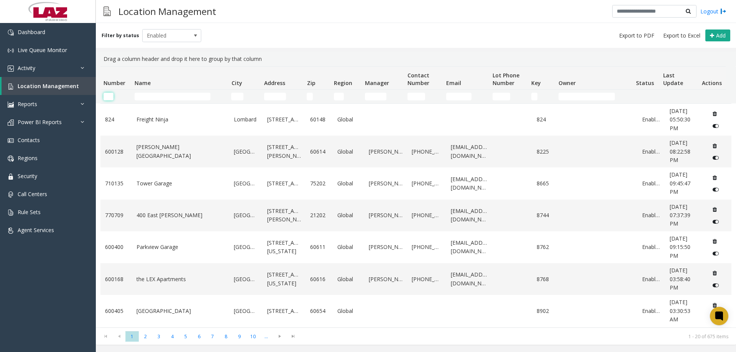
click at [106, 95] on input "Number Filter" at bounding box center [109, 97] width 10 height 8
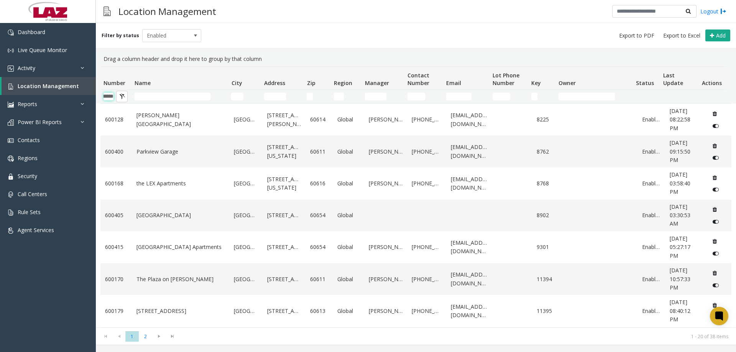
scroll to position [0, 13]
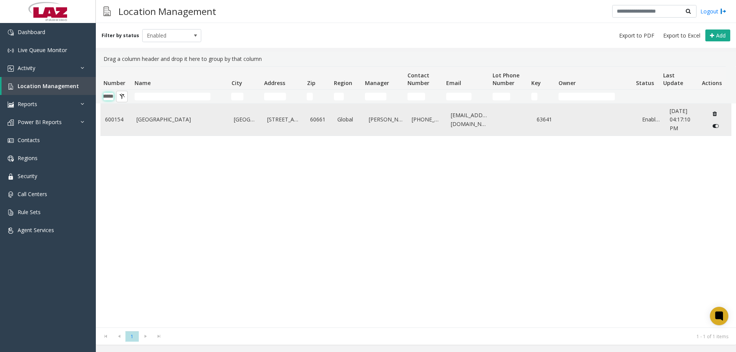
type input "******"
click at [171, 121] on link "[GEOGRAPHIC_DATA]" at bounding box center [181, 119] width 89 height 8
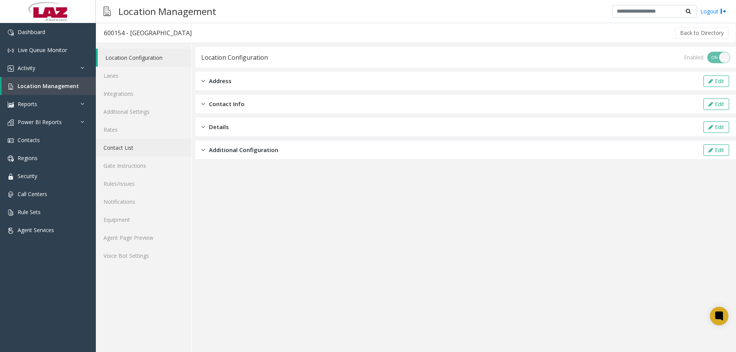
click at [125, 153] on link "Contact List" at bounding box center [144, 148] width 96 height 18
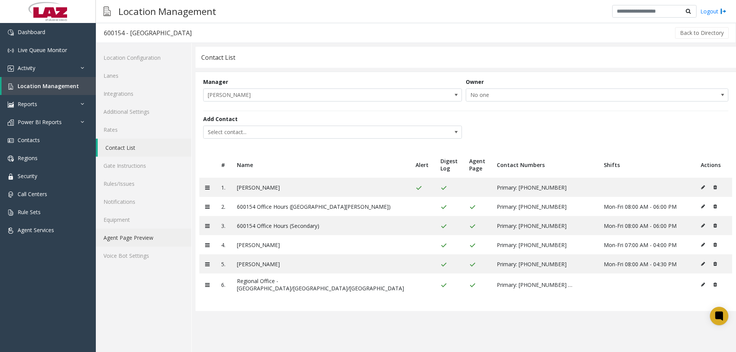
click at [140, 235] on link "Agent Page Preview" at bounding box center [144, 238] width 96 height 18
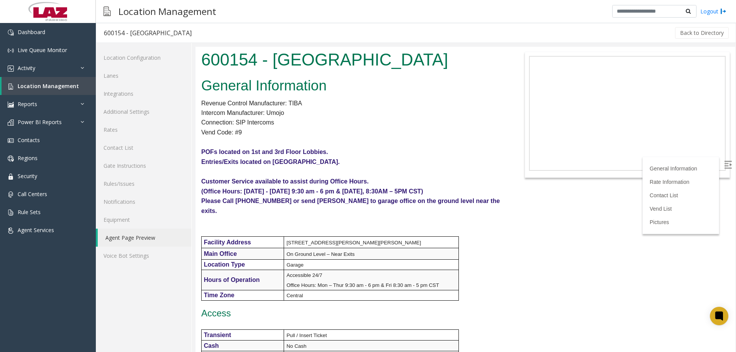
click at [404, 70] on h1 "600154 - [GEOGRAPHIC_DATA]" at bounding box center [352, 60] width 303 height 24
